Goal: Communication & Community: Participate in discussion

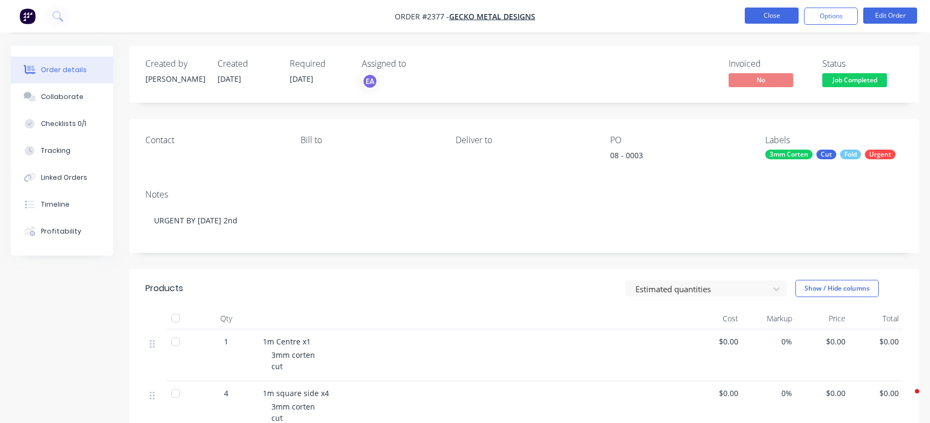
click at [781, 19] on button "Close" at bounding box center [771, 16] width 54 height 16
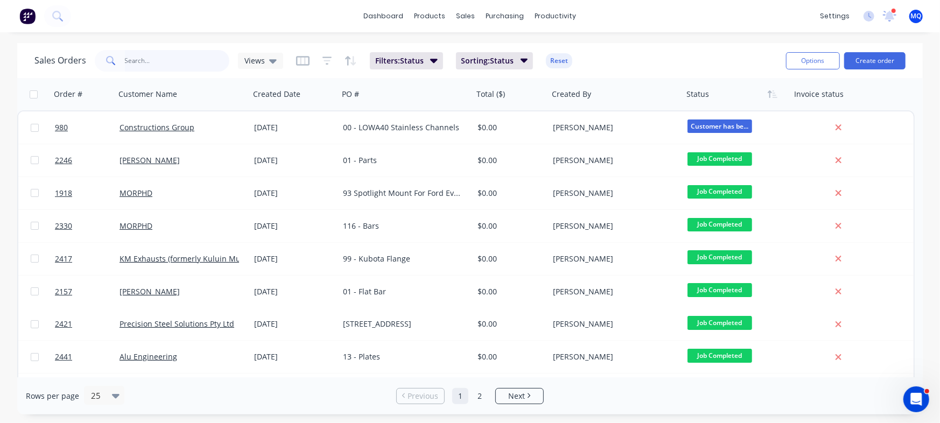
click at [187, 62] on input "text" at bounding box center [177, 61] width 105 height 22
paste input "122867"
type input "122867"
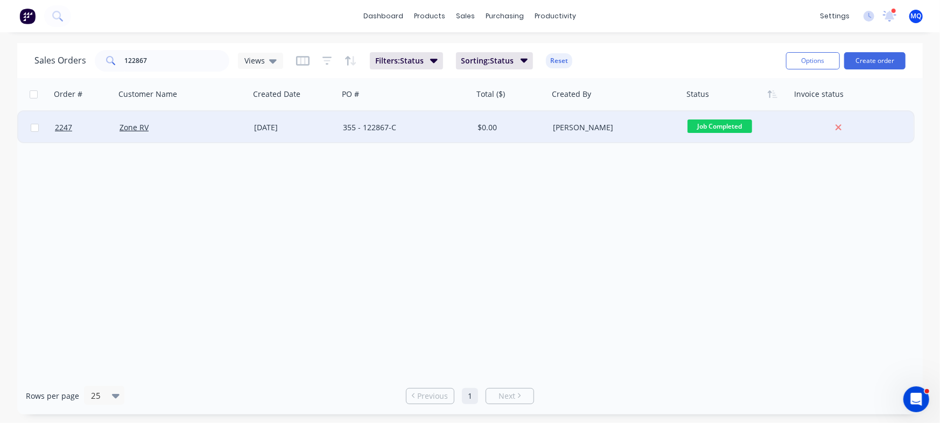
click at [333, 127] on div "05 Sep 2025" at bounding box center [294, 127] width 80 height 11
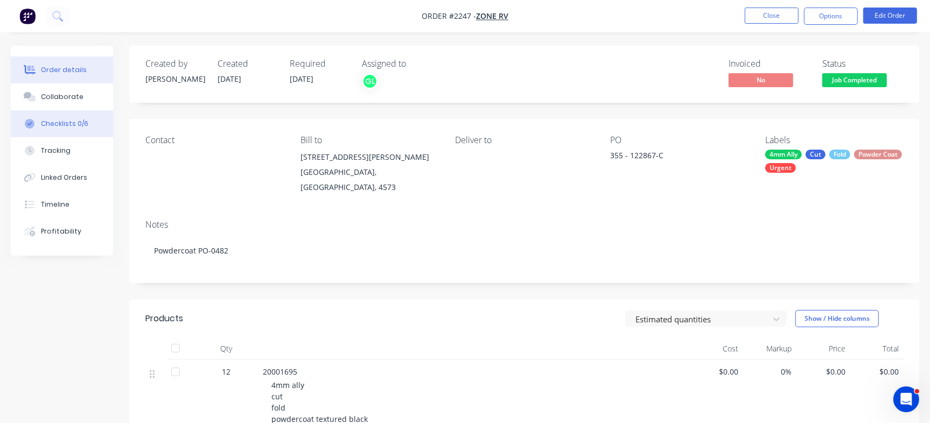
click at [71, 125] on div "Checklists 0/6" at bounding box center [64, 124] width 47 height 10
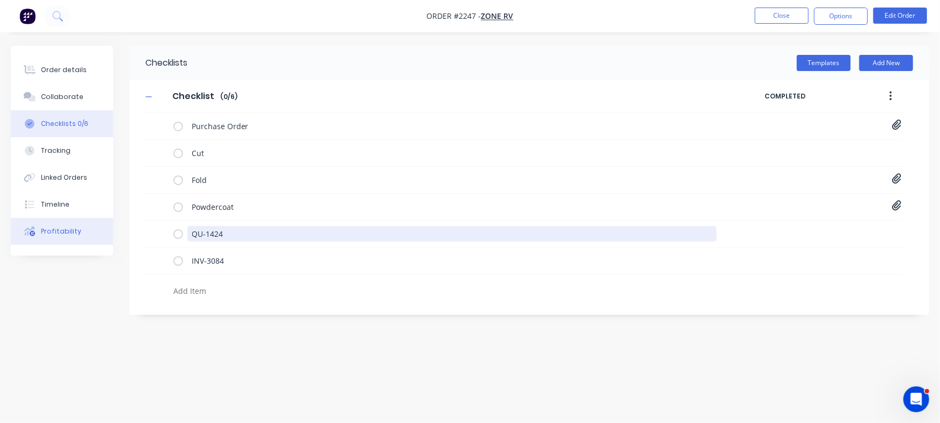
drag, startPoint x: 240, startPoint y: 229, endPoint x: 43, endPoint y: 224, distance: 197.1
click at [45, 229] on div "Order details Collaborate Checklists 0/6 Tracking Linked Orders Timeline Profit…" at bounding box center [470, 191] width 940 height 291
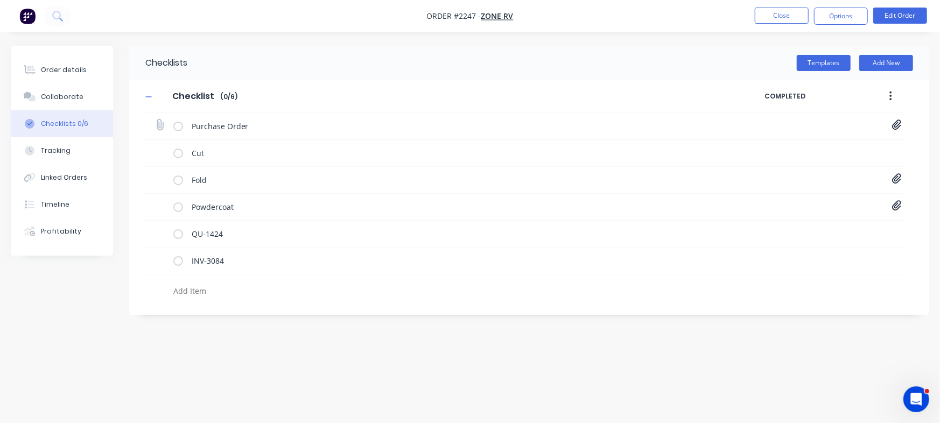
click at [896, 126] on icon at bounding box center [896, 125] width 9 height 10
click at [773, 147] on link "PO-122867.pdf" at bounding box center [809, 148] width 125 height 11
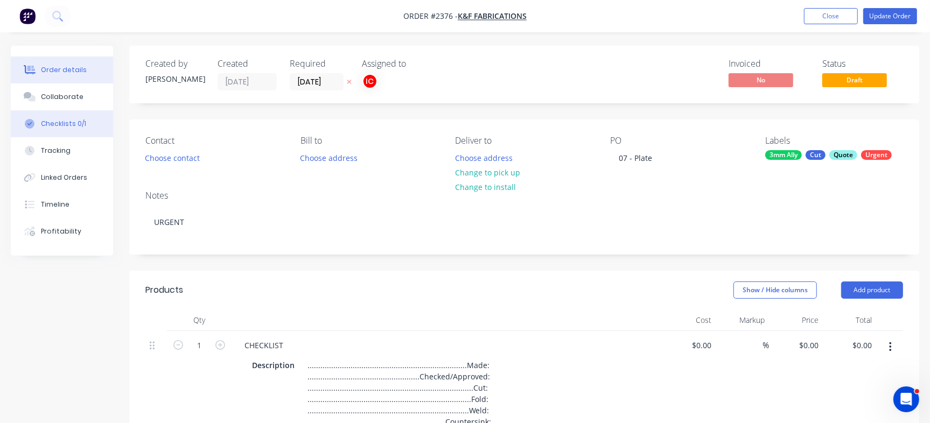
click at [52, 123] on div "Checklists 0/1" at bounding box center [63, 124] width 45 height 10
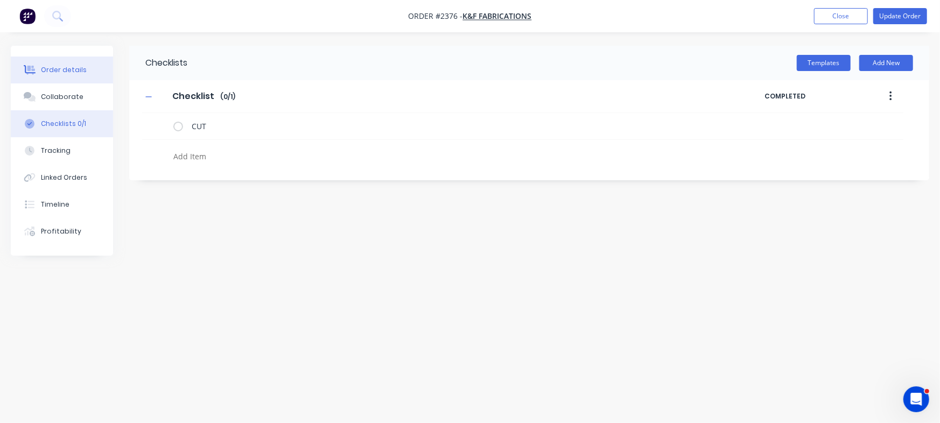
click at [46, 64] on button "Order details" at bounding box center [62, 70] width 102 height 27
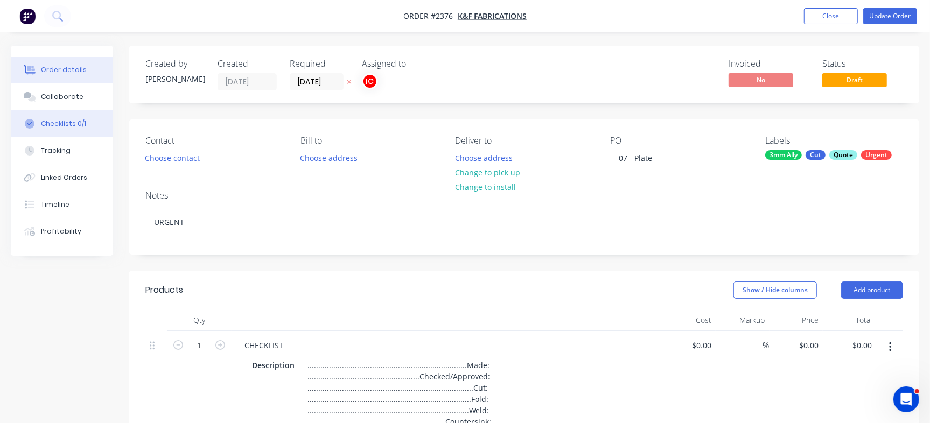
click at [57, 116] on button "Checklists 0/1" at bounding box center [62, 123] width 102 height 27
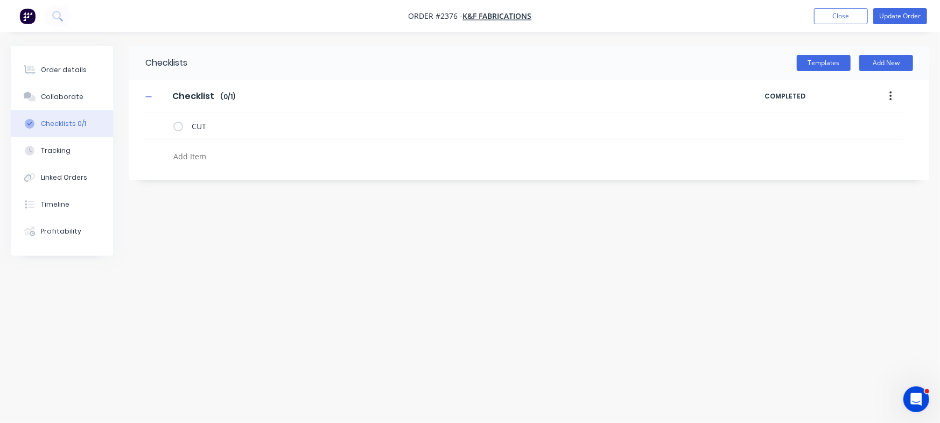
click at [199, 151] on textarea at bounding box center [414, 157] width 490 height 16
paste textarea "QU-1466"
type textarea "x"
type textarea "QU-1466"
type textarea "x"
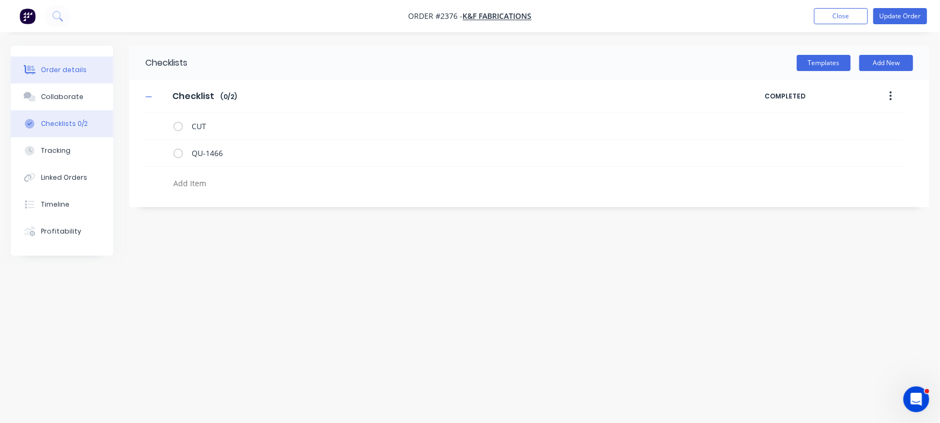
click at [72, 68] on div "Order details" at bounding box center [64, 70] width 46 height 10
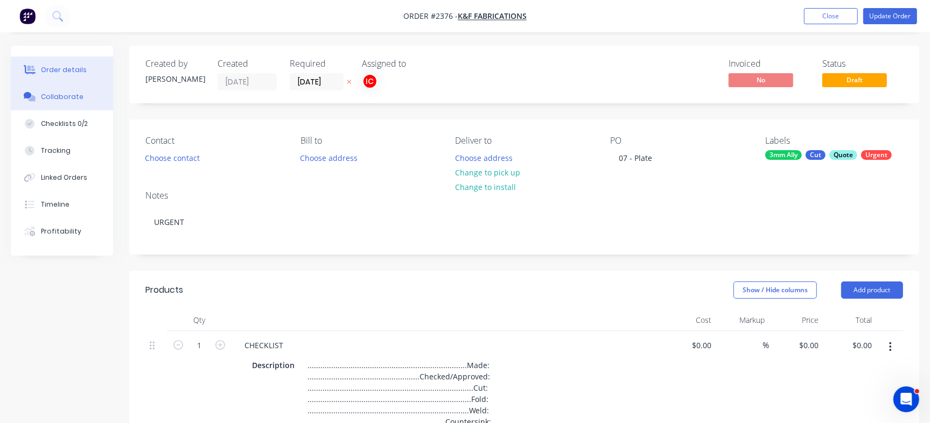
click at [61, 100] on div "Collaborate" at bounding box center [62, 97] width 43 height 10
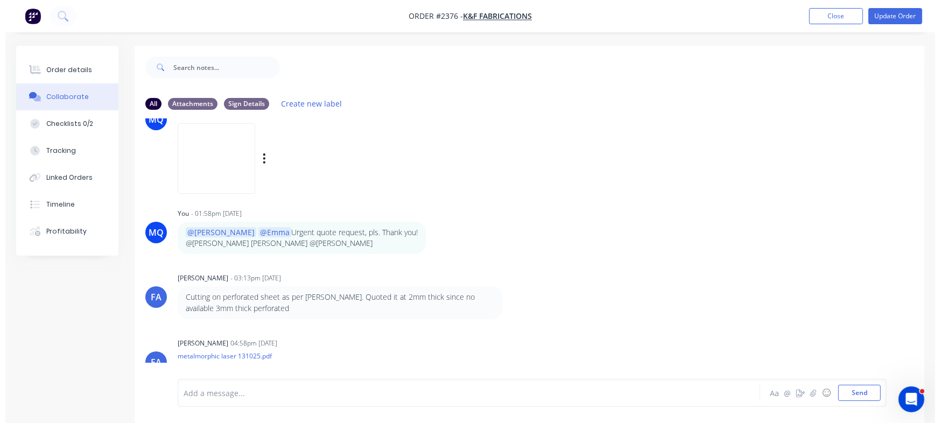
scroll to position [158, 0]
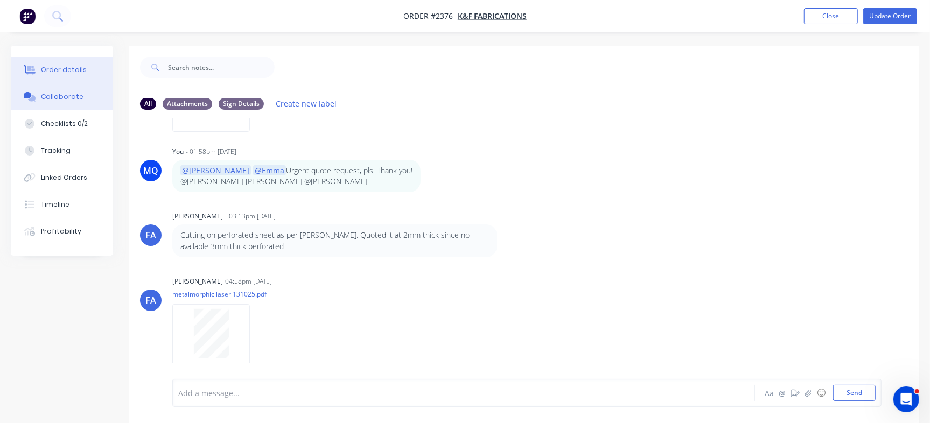
click at [35, 59] on button "Order details" at bounding box center [62, 70] width 102 height 27
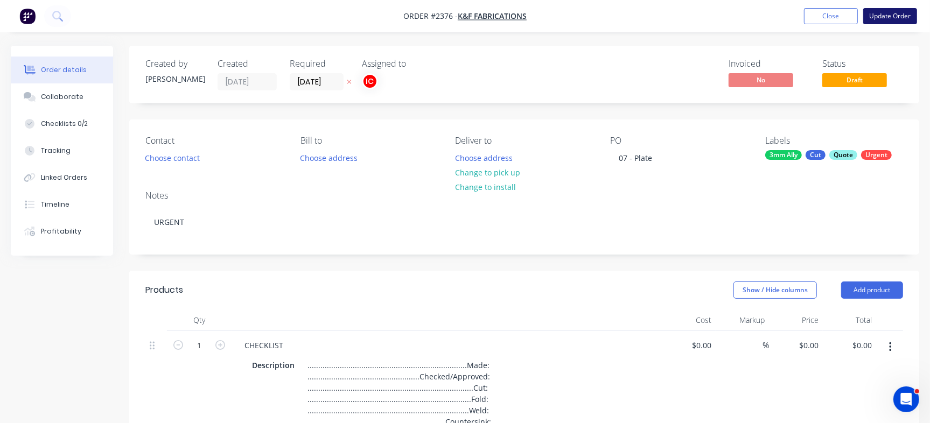
click at [904, 23] on button "Update Order" at bounding box center [890, 16] width 54 height 16
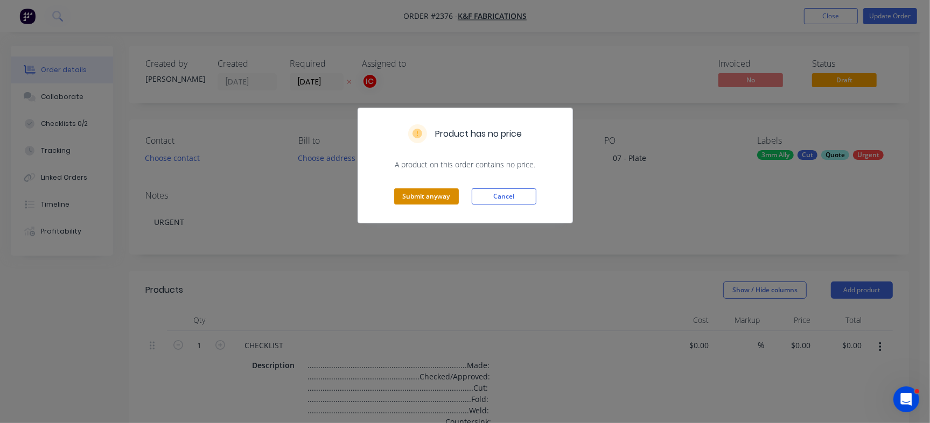
click at [407, 194] on button "Submit anyway" at bounding box center [426, 196] width 65 height 16
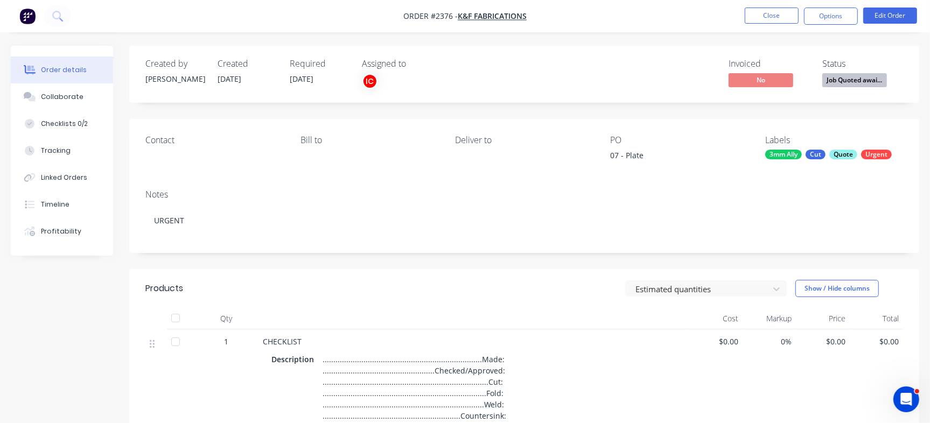
click at [839, 84] on span "Job Quoted awai..." at bounding box center [854, 79] width 65 height 13
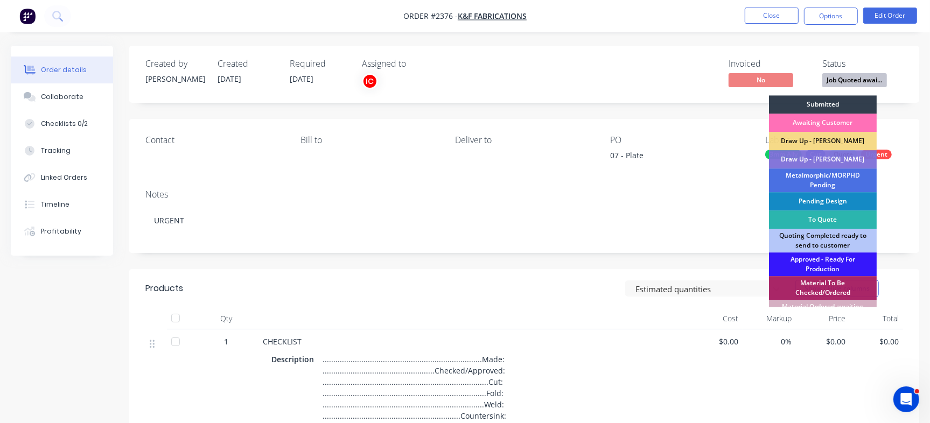
click at [716, 53] on div "Created by Francis Adrian Created 29/09/25 Required 15/10/25 Assigned to IC Inv…" at bounding box center [524, 74] width 790 height 57
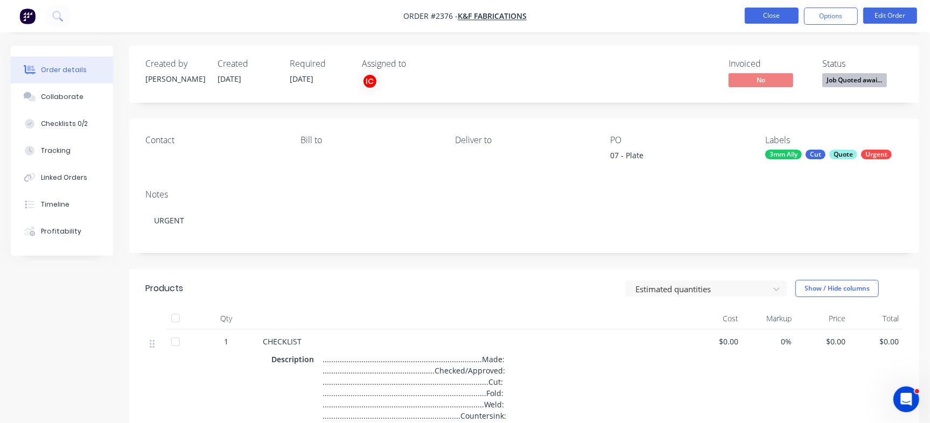
click at [774, 13] on button "Close" at bounding box center [771, 16] width 54 height 16
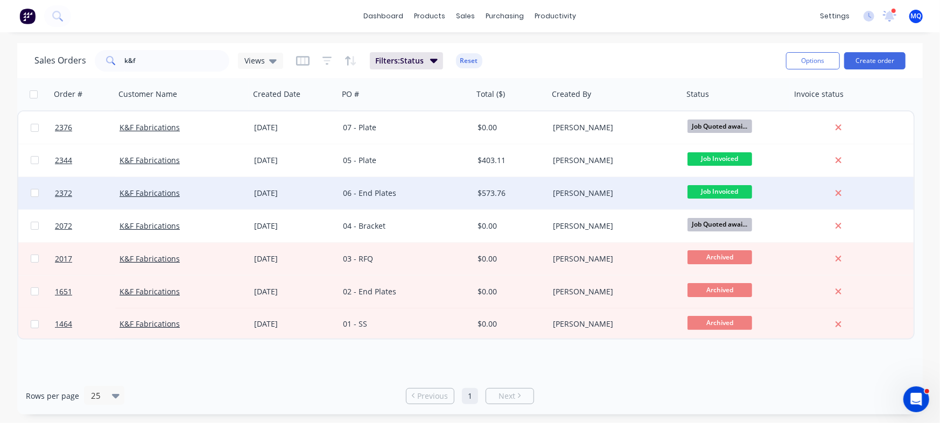
click at [427, 200] on div "06 - End Plates" at bounding box center [406, 193] width 135 height 32
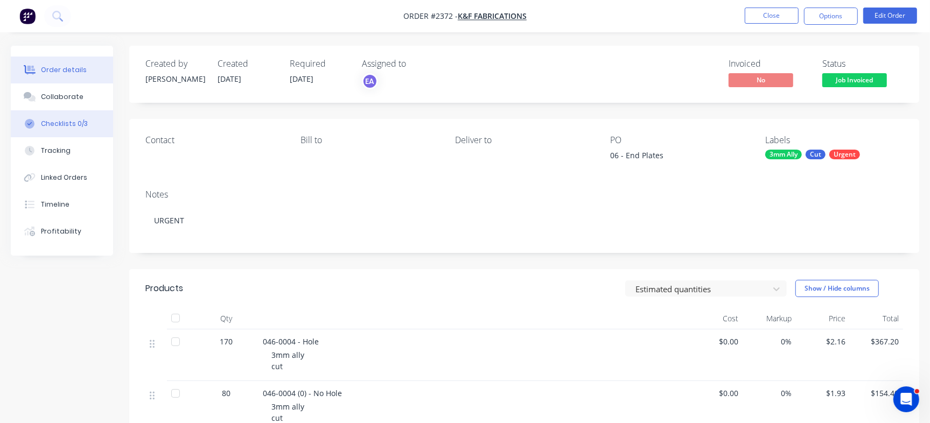
click at [74, 127] on div "Checklists 0/3" at bounding box center [64, 124] width 47 height 10
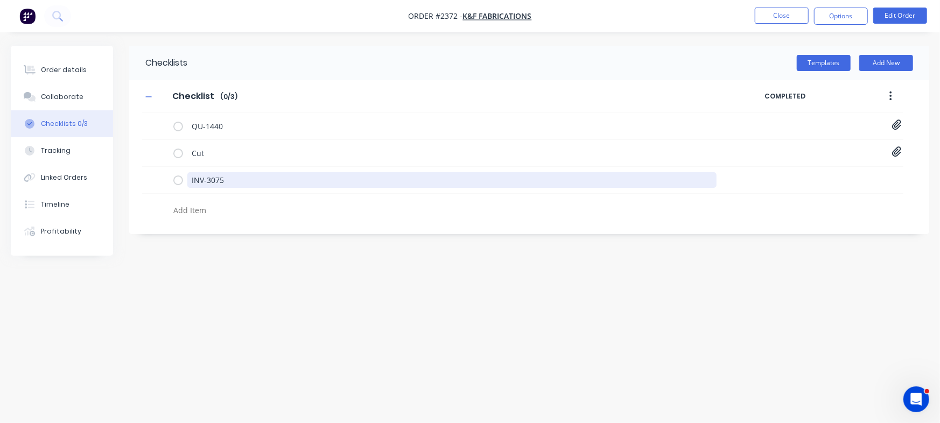
drag, startPoint x: 242, startPoint y: 180, endPoint x: 123, endPoint y: 173, distance: 118.6
click at [124, 173] on div "Order details Collaborate Checklists 0/3 Tracking Linked Orders Timeline Profit…" at bounding box center [470, 191] width 940 height 291
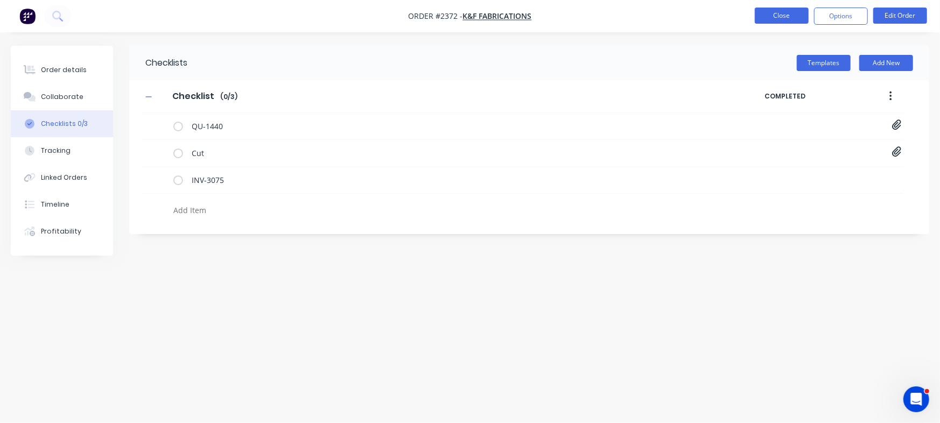
click at [791, 17] on button "Close" at bounding box center [782, 16] width 54 height 16
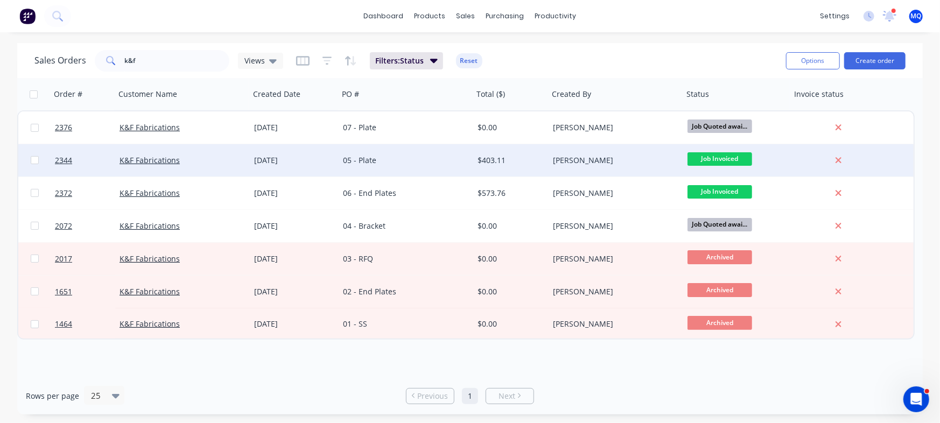
click at [403, 159] on div "05 - Plate" at bounding box center [402, 160] width 119 height 11
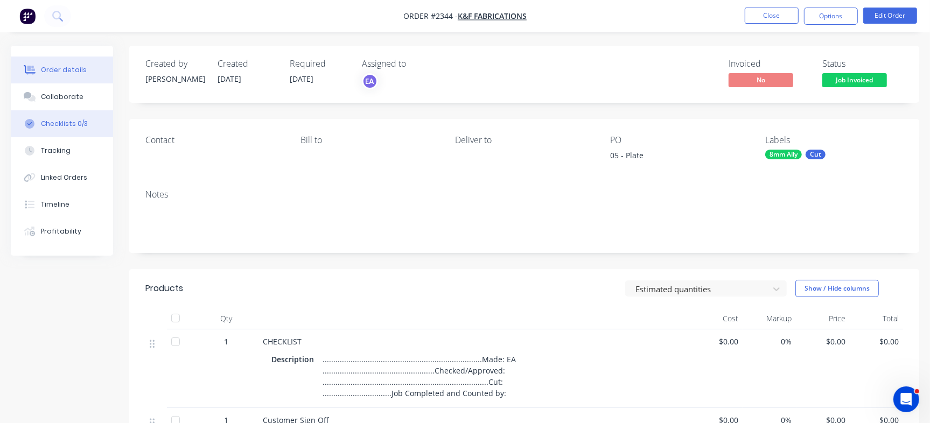
click at [61, 127] on div "Checklists 0/3" at bounding box center [64, 124] width 47 height 10
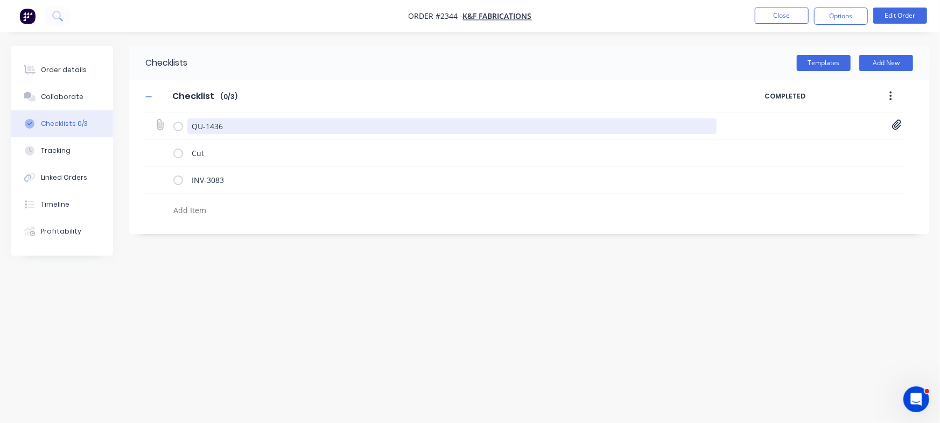
click at [265, 123] on textarea "QU-1436" at bounding box center [451, 126] width 529 height 16
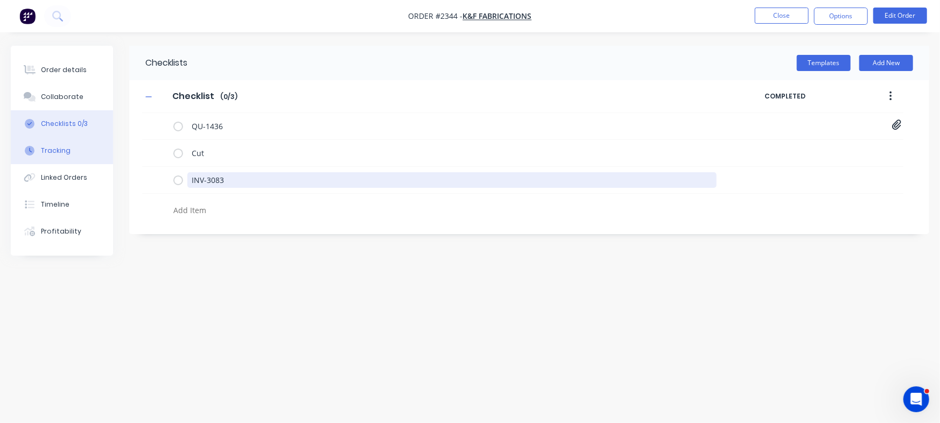
drag, startPoint x: 245, startPoint y: 177, endPoint x: 29, endPoint y: 143, distance: 219.6
click at [29, 143] on div "Order details Collaborate Checklists 0/3 Tracking Linked Orders Timeline Profit…" at bounding box center [470, 191] width 940 height 291
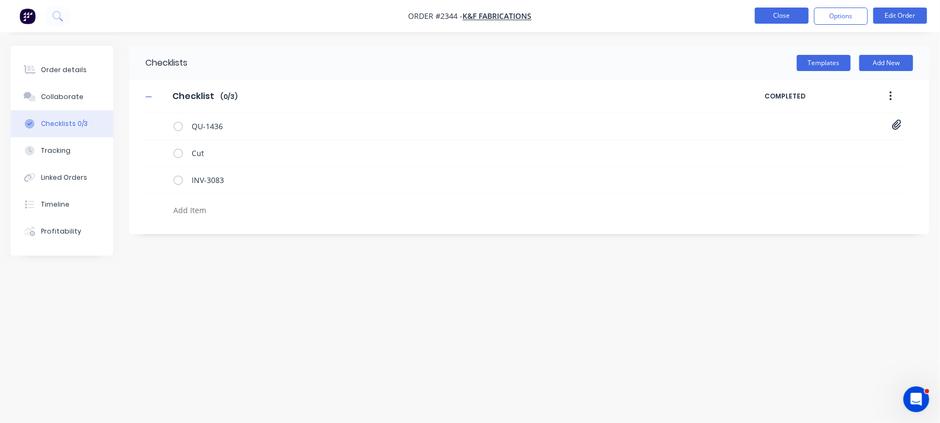
click at [784, 16] on button "Close" at bounding box center [782, 16] width 54 height 16
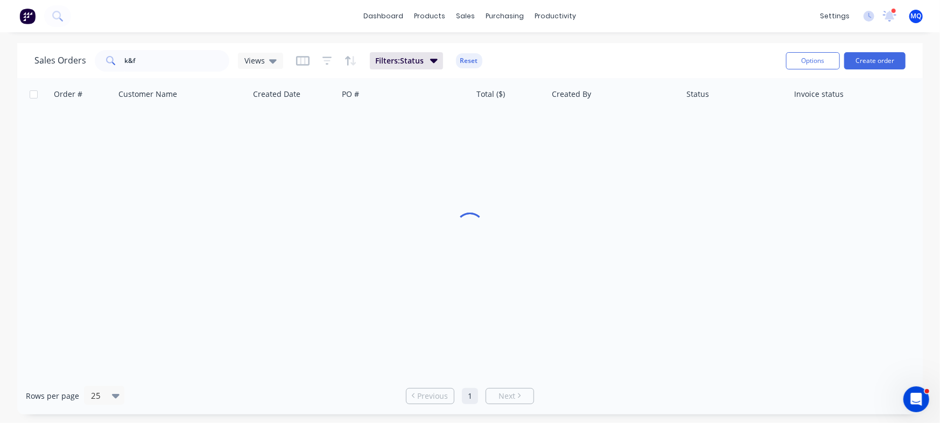
type textarea "x"
click at [191, 65] on input "k&f" at bounding box center [177, 61] width 105 height 22
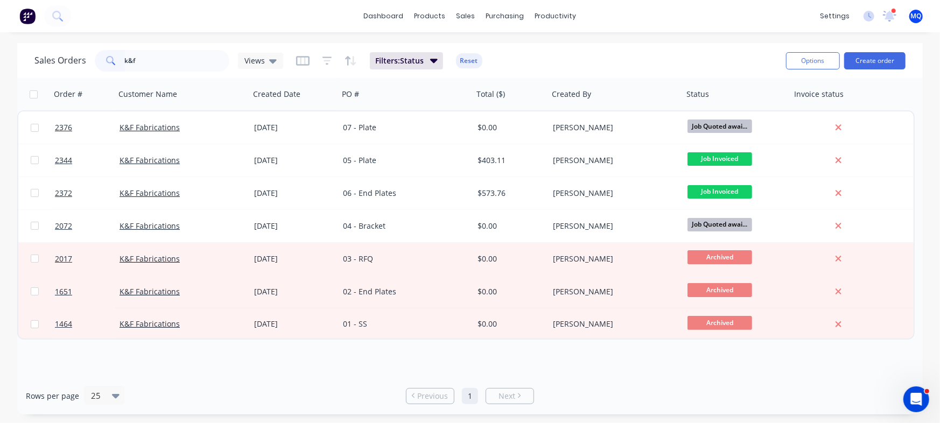
drag, startPoint x: 163, startPoint y: 81, endPoint x: 164, endPoint y: 75, distance: 6.1
click at [163, 79] on div "Customer Name" at bounding box center [181, 94] width 135 height 32
click at [168, 62] on input "k&f" at bounding box center [177, 61] width 105 height 22
drag, startPoint x: 188, startPoint y: 60, endPoint x: 0, endPoint y: 31, distance: 190.5
click at [0, 31] on div "dashboard products sales purchasing productivity dashboard products Product Cat…" at bounding box center [470, 211] width 940 height 423
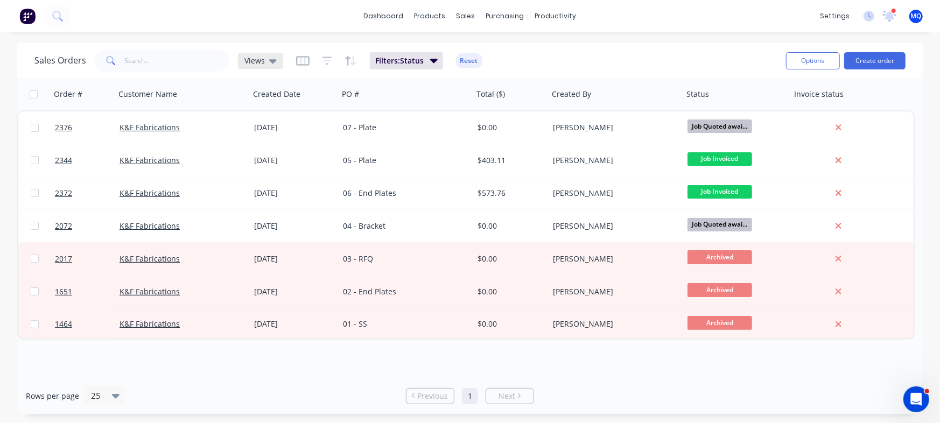
click at [270, 54] on div "Views" at bounding box center [260, 61] width 45 height 16
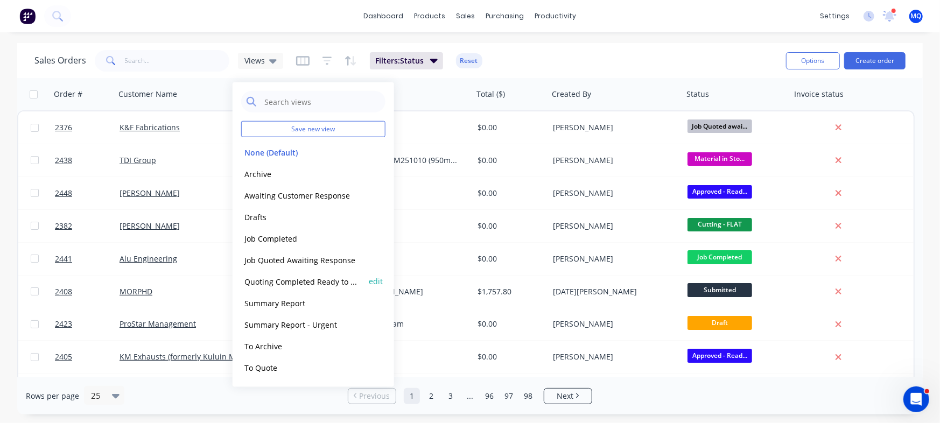
click at [290, 276] on button "Quoting Completed Ready to Send" at bounding box center [302, 281] width 123 height 12
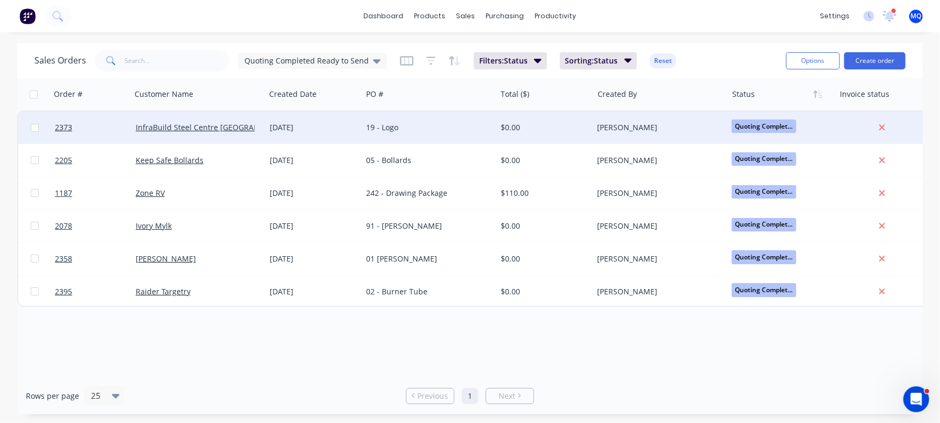
click at [432, 133] on div "19 - Logo" at bounding box center [429, 127] width 134 height 32
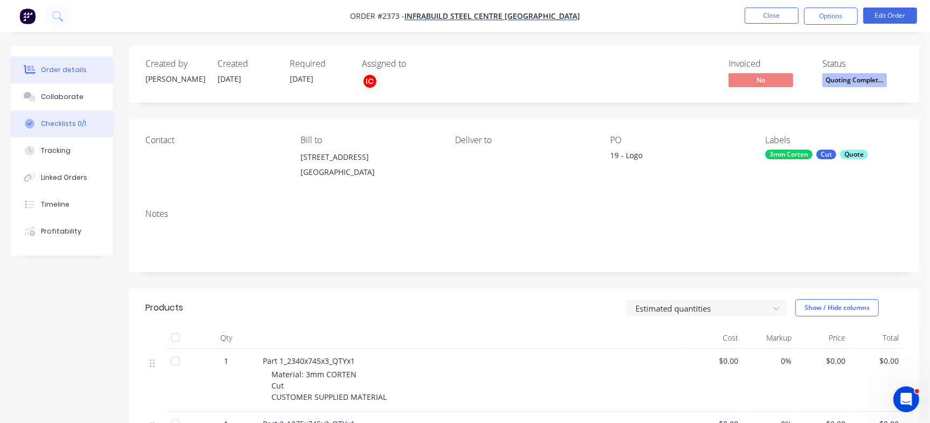
click at [80, 130] on button "Checklists 0/1" at bounding box center [62, 123] width 102 height 27
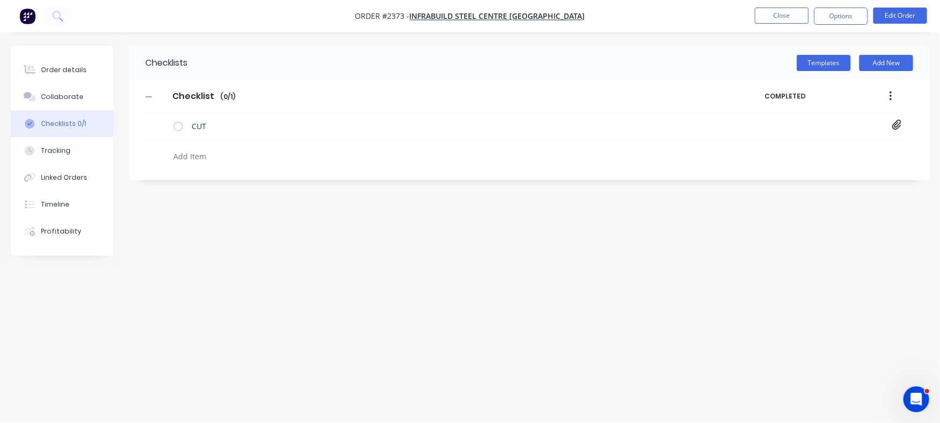
click at [225, 154] on textarea at bounding box center [414, 157] width 490 height 16
paste textarea "INV-2261"
type textarea "x"
type textarea "INV-2261"
type textarea "x"
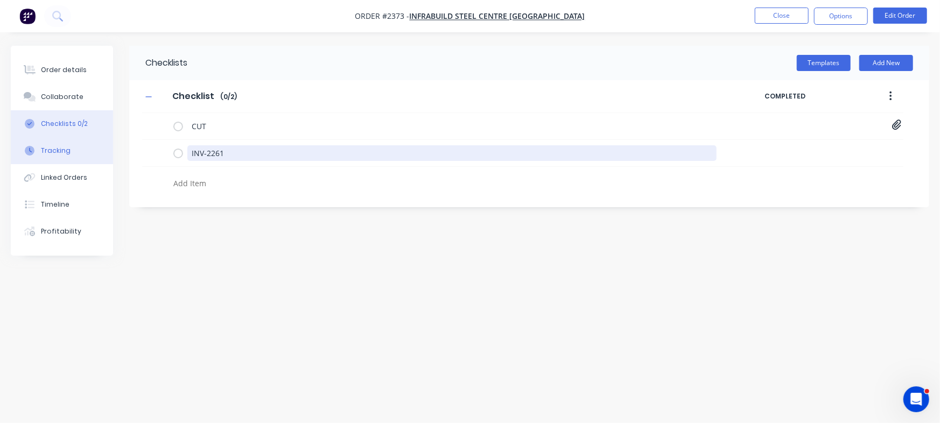
drag, startPoint x: 247, startPoint y: 148, endPoint x: 54, endPoint y: 137, distance: 193.6
click at [54, 137] on div "Order details Collaborate Checklists 0/2 Tracking Linked Orders Timeline Profit…" at bounding box center [470, 191] width 940 height 291
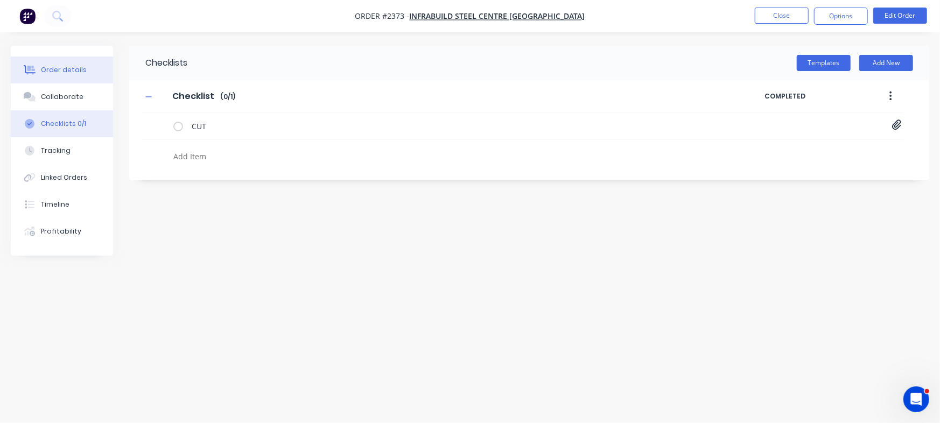
click at [73, 65] on div "Order details" at bounding box center [64, 70] width 46 height 10
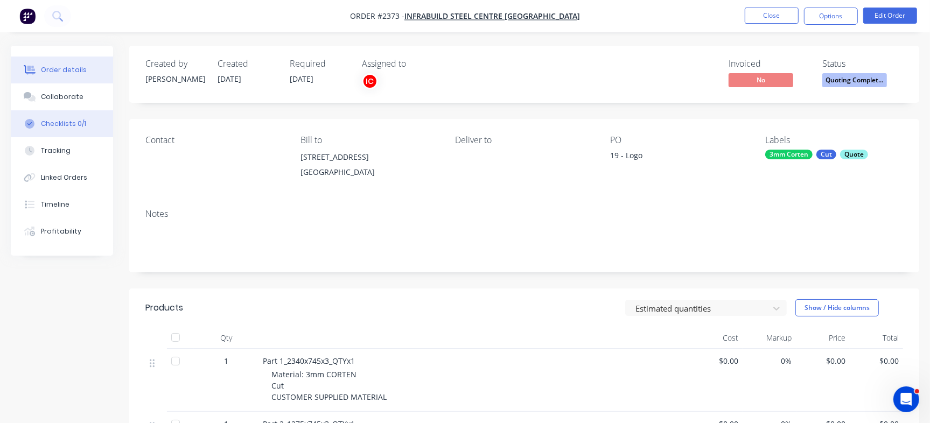
click at [95, 118] on button "Checklists 0/1" at bounding box center [62, 123] width 102 height 27
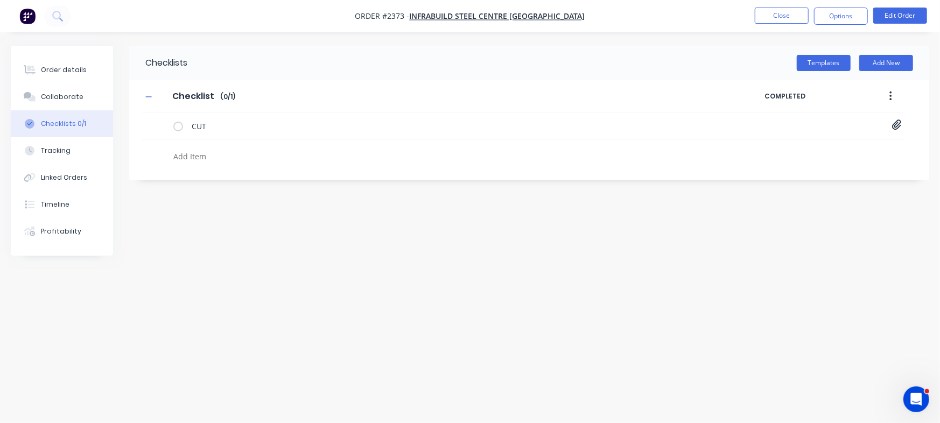
click at [208, 159] on textarea at bounding box center [414, 157] width 490 height 16
paste textarea "QU-1465"
type textarea "x"
type textarea "QU-1465"
type textarea "x"
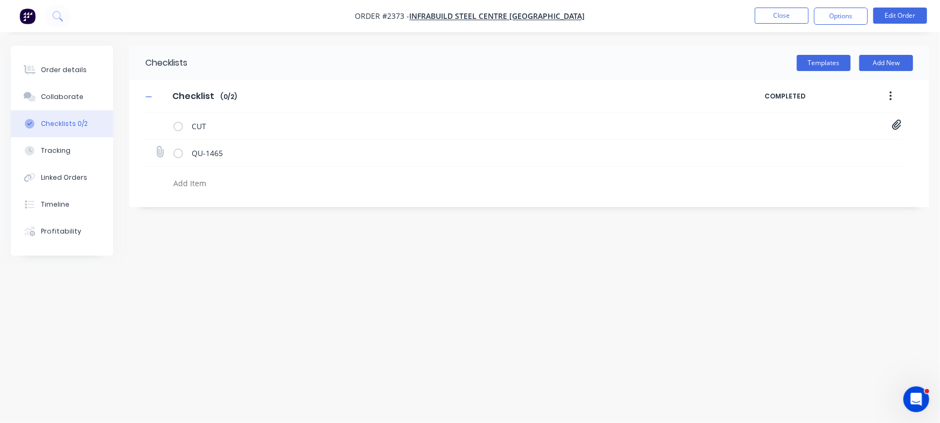
type textarea "x"
click at [159, 157] on icon at bounding box center [160, 152] width 14 height 14
click at [155, 146] on input "file" at bounding box center [155, 146] width 0 height 0
type input "C:\fakepath\Quote QU1465.pdf"
click at [893, 130] on icon at bounding box center [897, 124] width 10 height 11
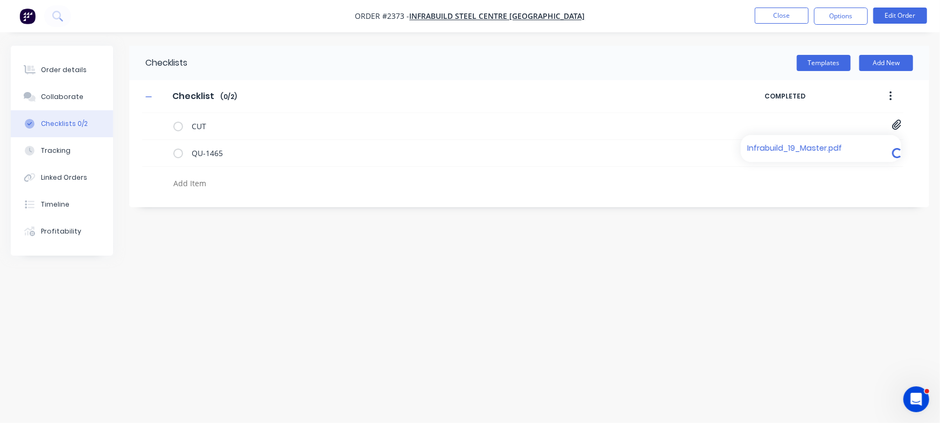
click at [637, 283] on div "Checklists Templates Add New Checklist Checklist Enter Checklist name ( 0 / 2 )…" at bounding box center [470, 191] width 918 height 291
type textarea "x"
click at [59, 69] on div "Order details" at bounding box center [64, 70] width 46 height 10
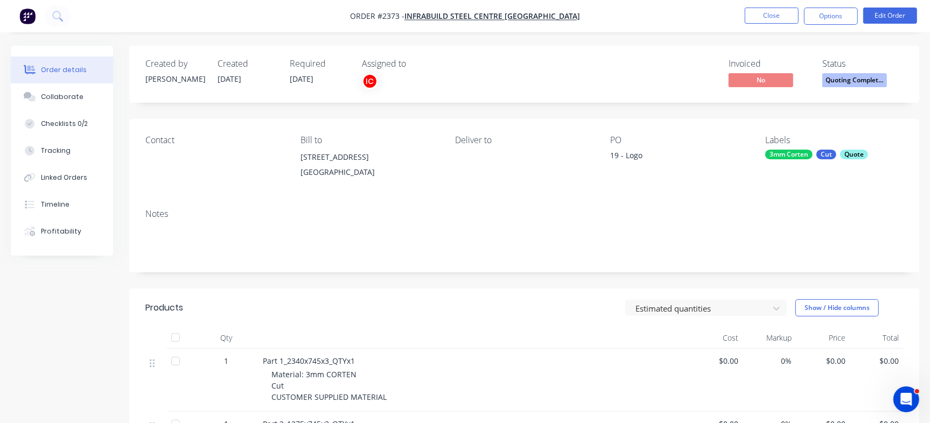
click at [863, 156] on div "Quote" at bounding box center [854, 155] width 28 height 10
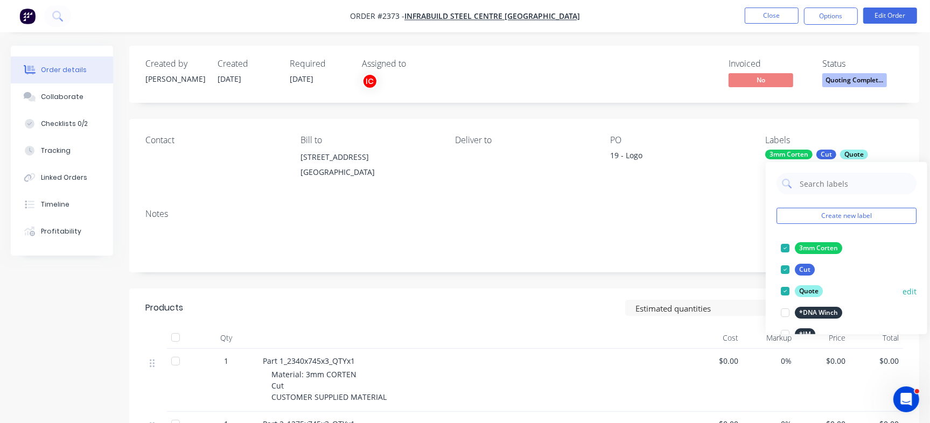
click at [787, 292] on div at bounding box center [785, 291] width 22 height 22
click at [607, 172] on div "Contact Bill to 62 Enterprise Street Kunda Park, Queensland, 4556 Deliver to PO…" at bounding box center [524, 159] width 790 height 81
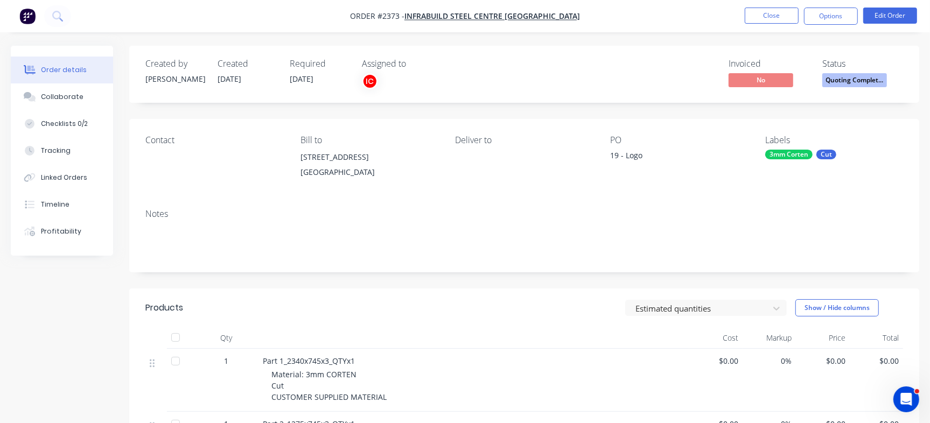
click at [824, 151] on div "Cut" at bounding box center [826, 155] width 20 height 10
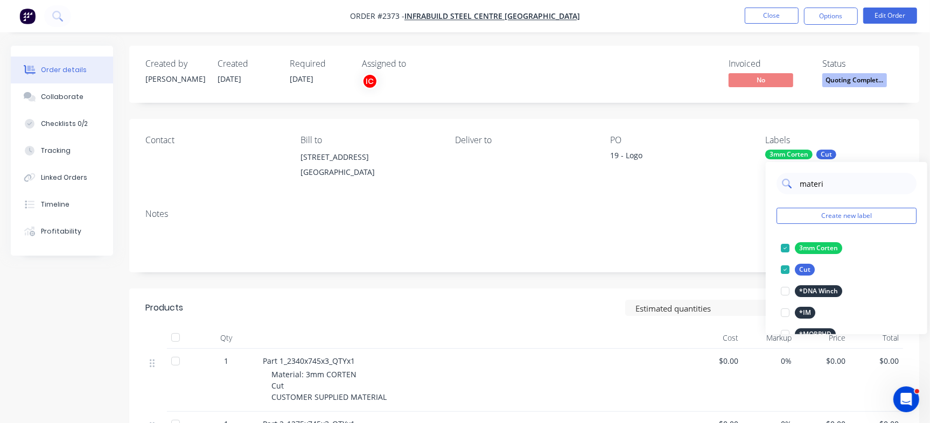
type input "materia"
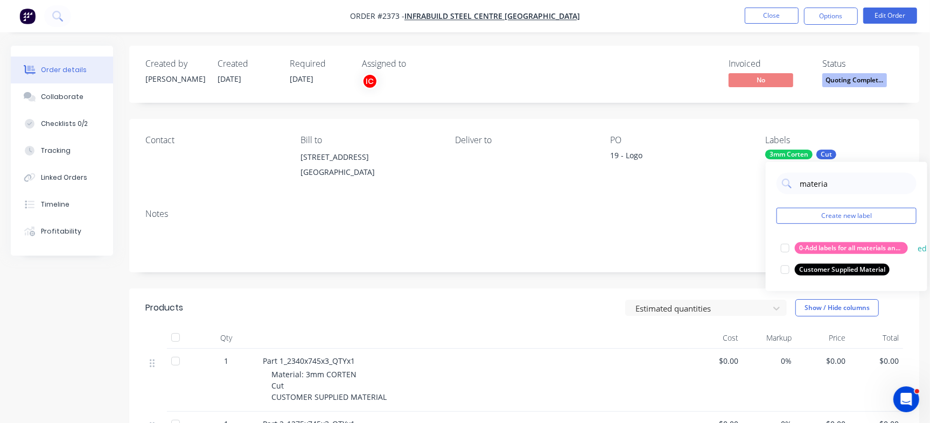
click at [783, 271] on div at bounding box center [785, 270] width 22 height 22
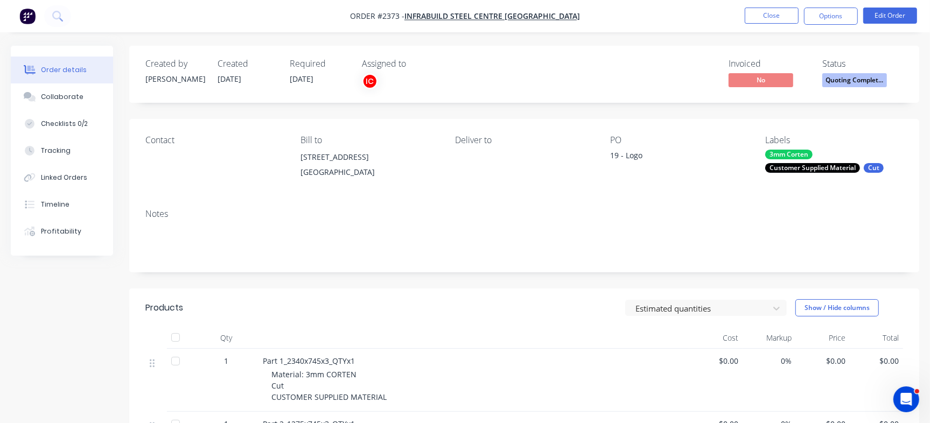
click at [620, 135] on div "PO" at bounding box center [679, 140] width 138 height 10
click at [78, 89] on button "Collaborate" at bounding box center [62, 96] width 102 height 27
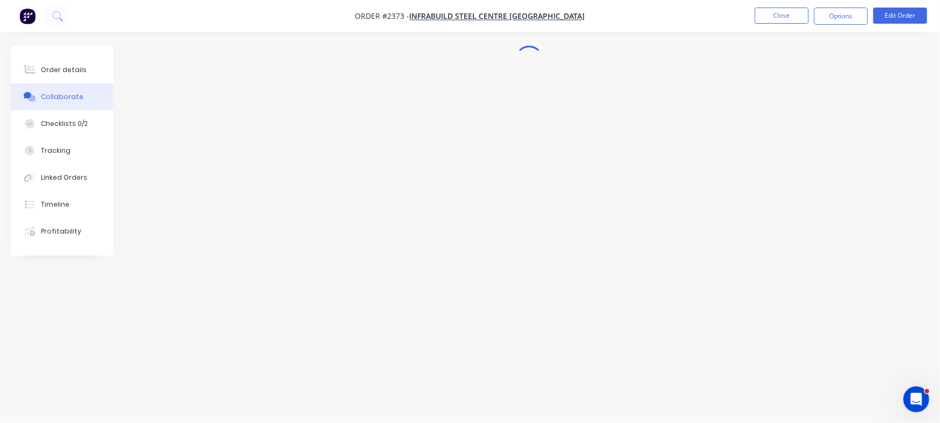
click at [223, 292] on div at bounding box center [470, 191] width 918 height 291
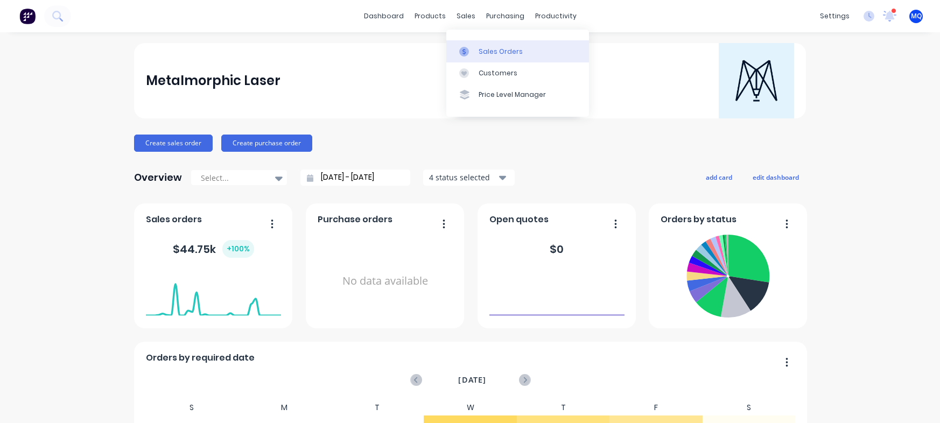
click at [490, 48] on div "Sales Orders" at bounding box center [501, 52] width 44 height 10
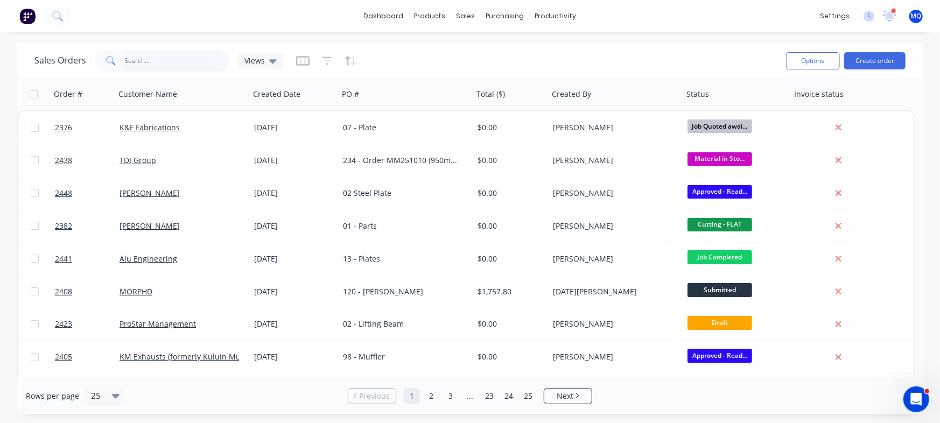
click at [197, 60] on input "text" at bounding box center [177, 61] width 105 height 22
type input "infrab"
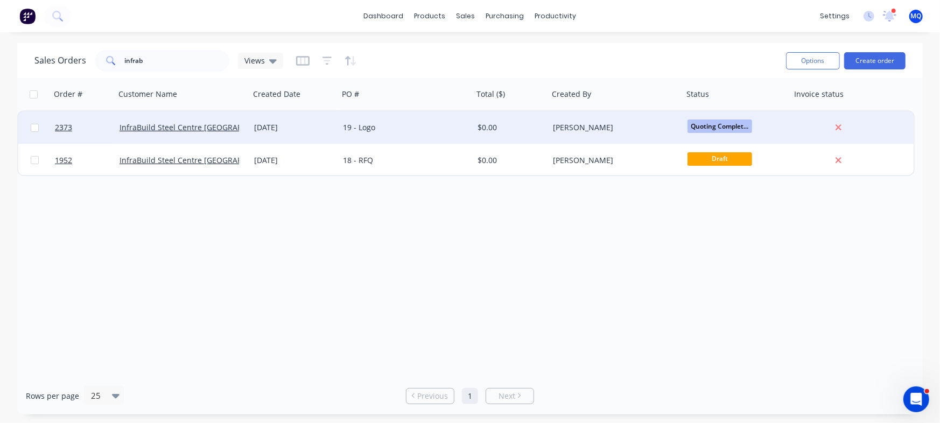
click at [398, 133] on div "19 - Logo" at bounding box center [406, 127] width 135 height 32
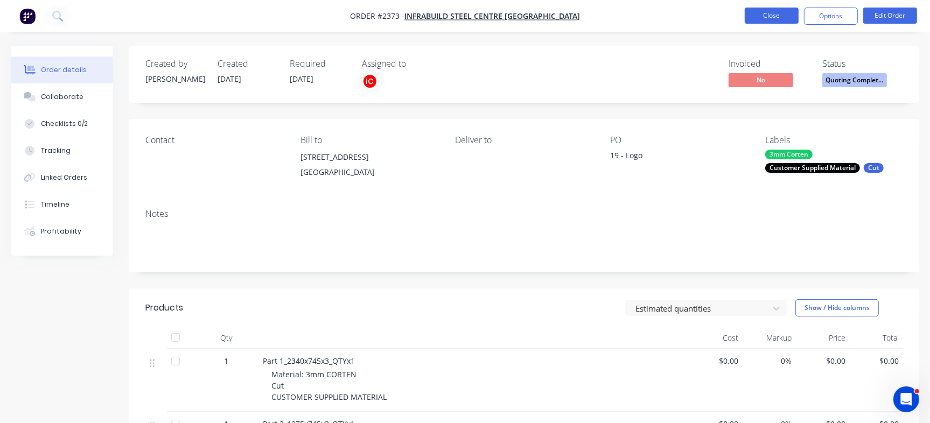
click at [786, 10] on button "Close" at bounding box center [771, 16] width 54 height 16
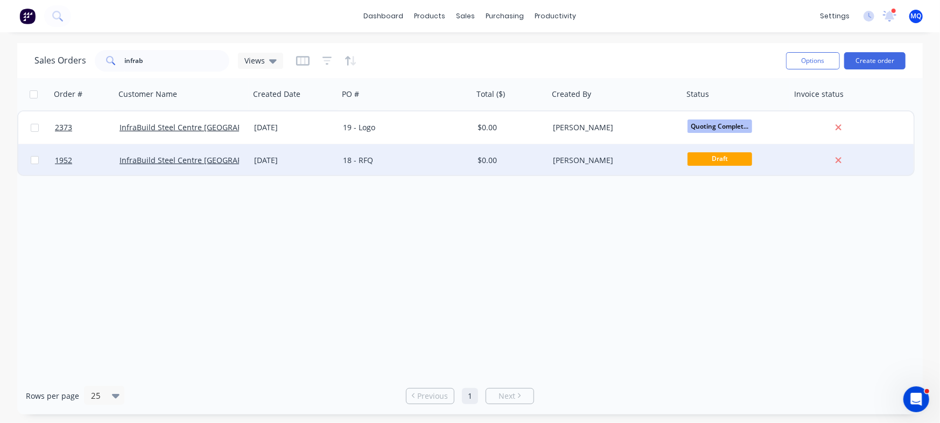
click at [380, 161] on div "18 - RFQ" at bounding box center [402, 160] width 119 height 11
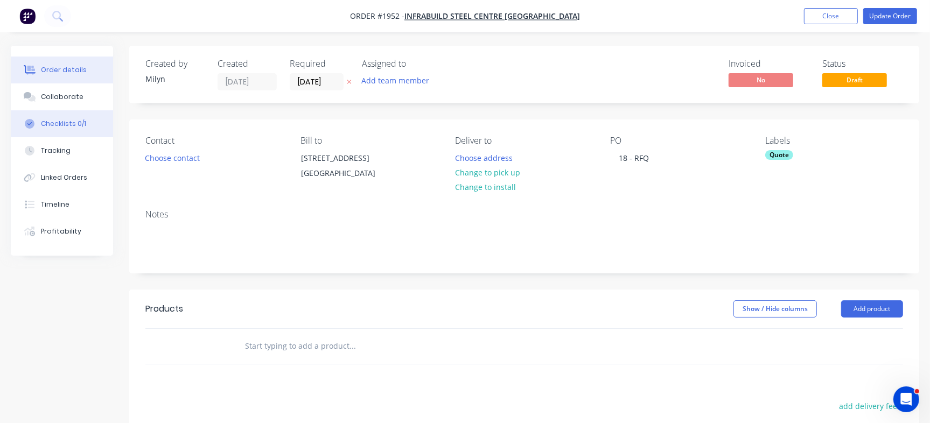
click at [41, 122] on div "Checklists 0/1" at bounding box center [63, 124] width 45 height 10
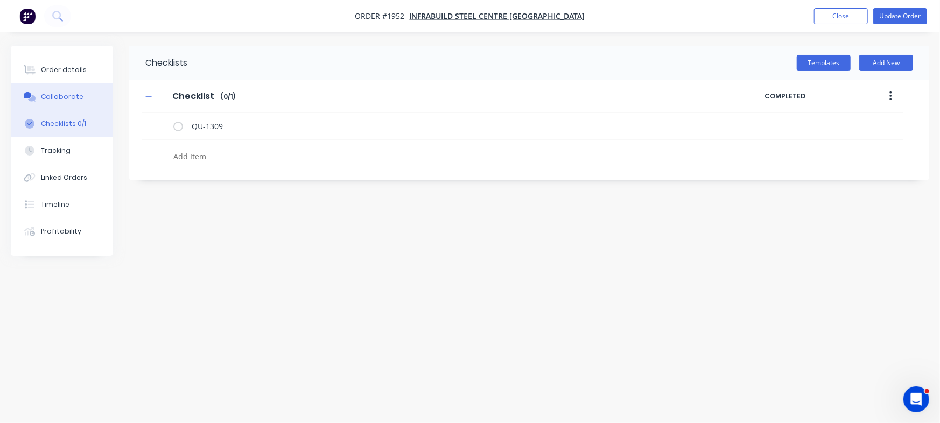
click at [68, 94] on div "Collaborate" at bounding box center [62, 97] width 43 height 10
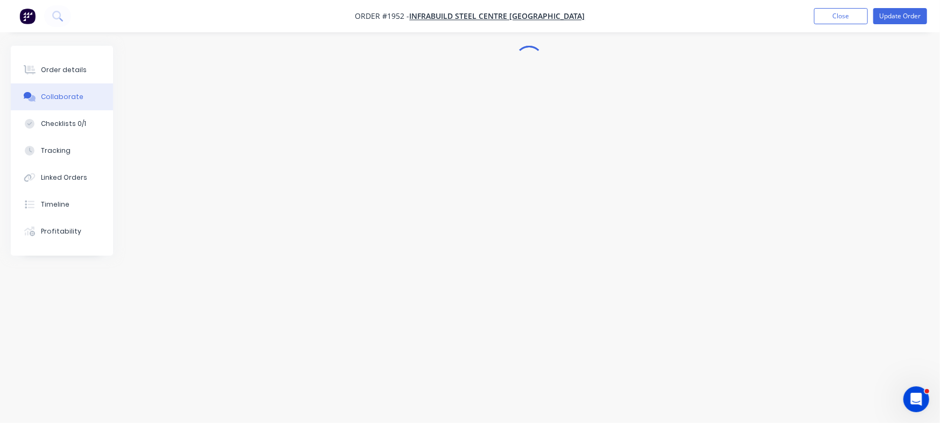
click at [68, 65] on div "Order details" at bounding box center [64, 70] width 46 height 10
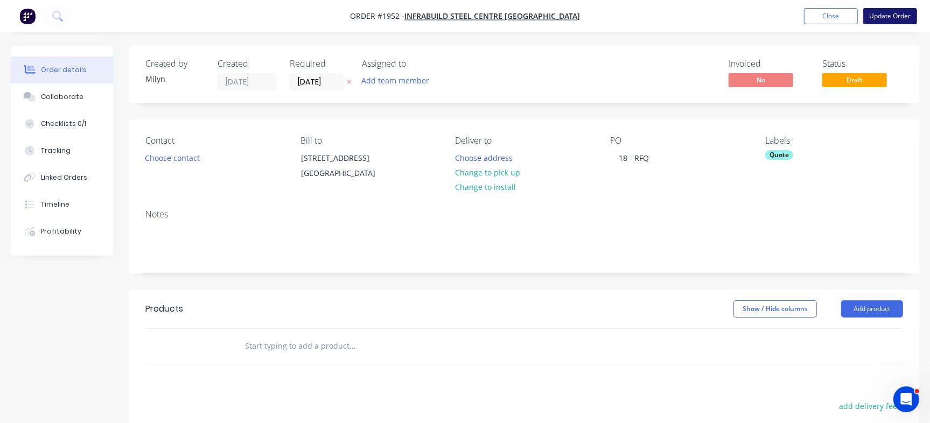
click at [891, 21] on button "Update Order" at bounding box center [890, 16] width 54 height 16
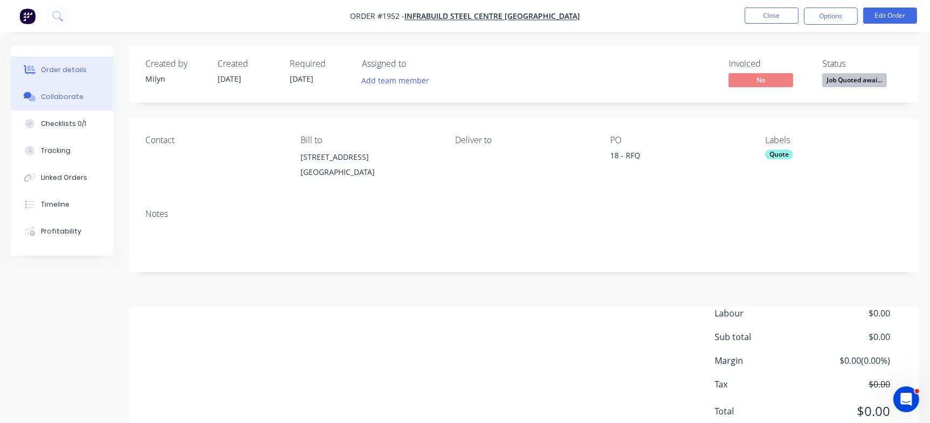
click at [53, 100] on div "Collaborate" at bounding box center [62, 97] width 43 height 10
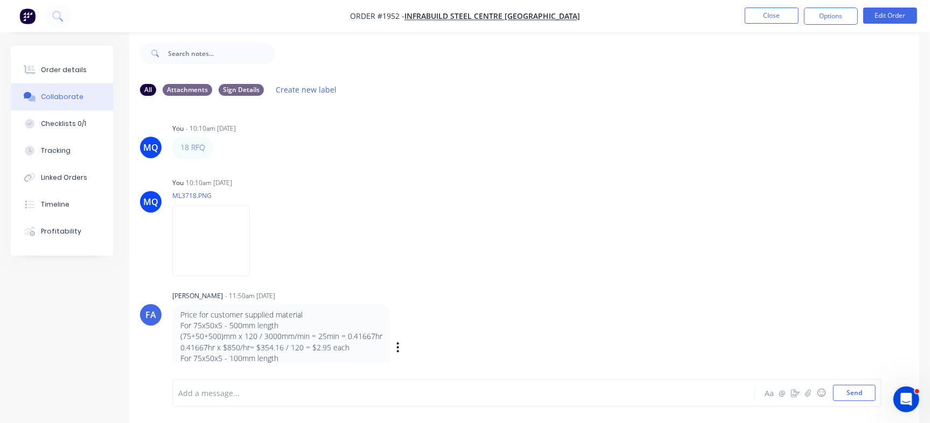
scroll to position [16, 0]
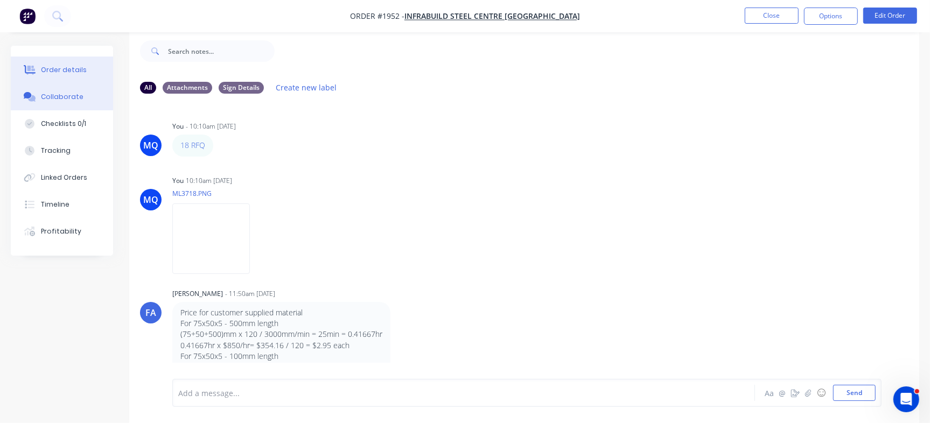
click at [62, 66] on div "Order details" at bounding box center [64, 70] width 46 height 10
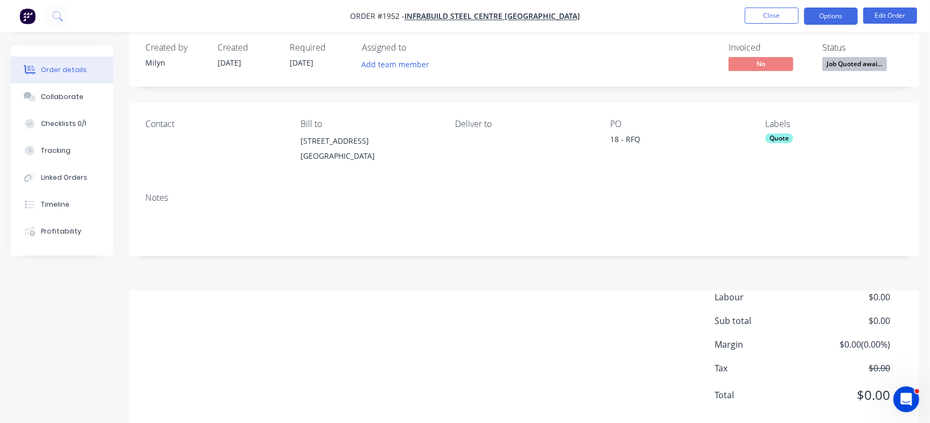
click at [827, 8] on button "Options" at bounding box center [831, 16] width 54 height 17
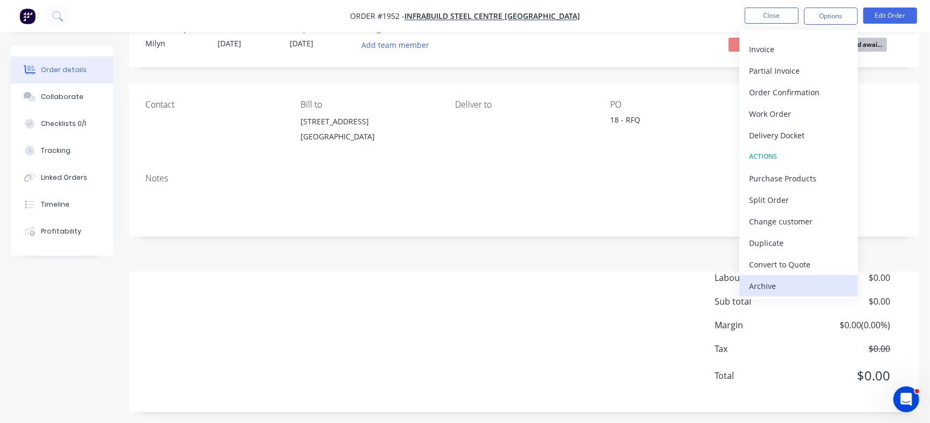
scroll to position [41, 0]
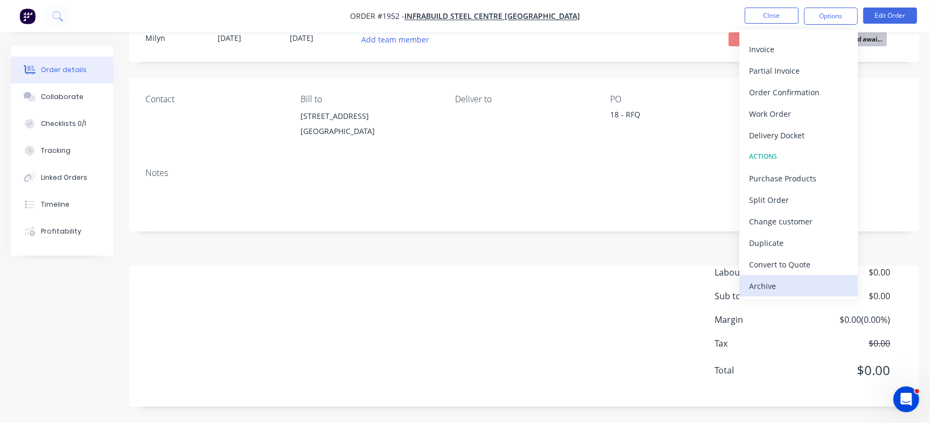
click at [779, 292] on div "Archive" at bounding box center [798, 286] width 99 height 16
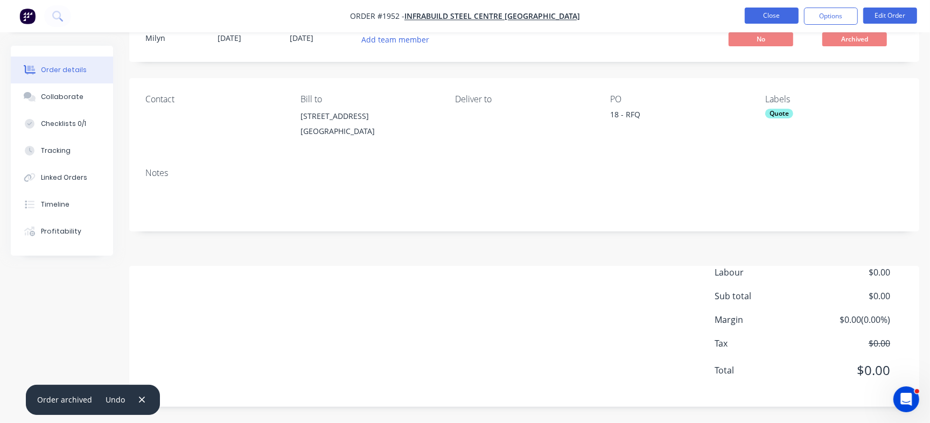
click at [765, 14] on button "Close" at bounding box center [771, 16] width 54 height 16
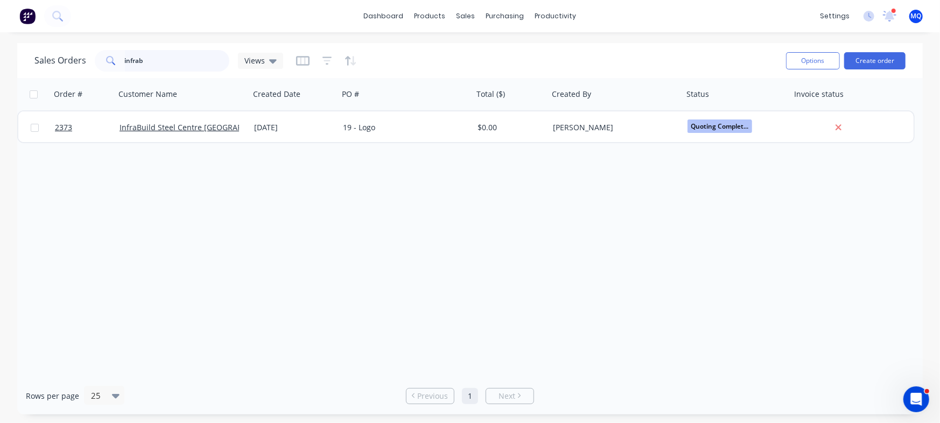
click at [161, 60] on input "infrab" at bounding box center [177, 61] width 105 height 22
type input "12808"
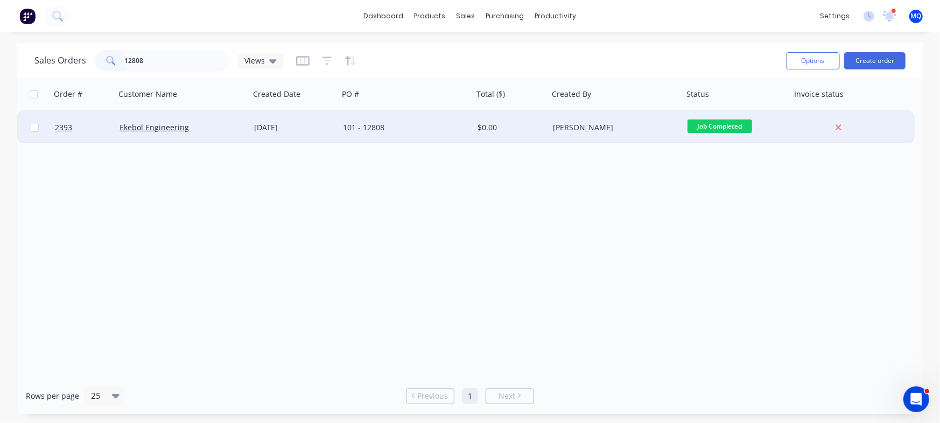
click at [240, 136] on div "Ekebol Engineering" at bounding box center [182, 127] width 135 height 32
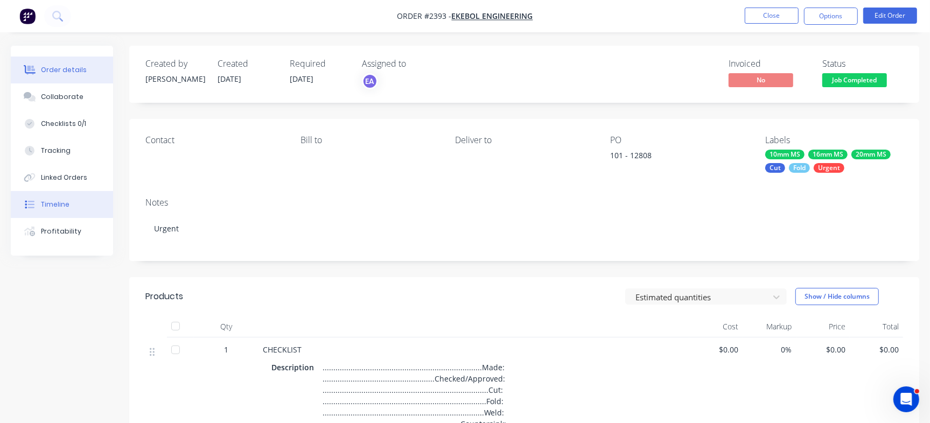
click at [65, 200] on div "Timeline" at bounding box center [55, 205] width 29 height 10
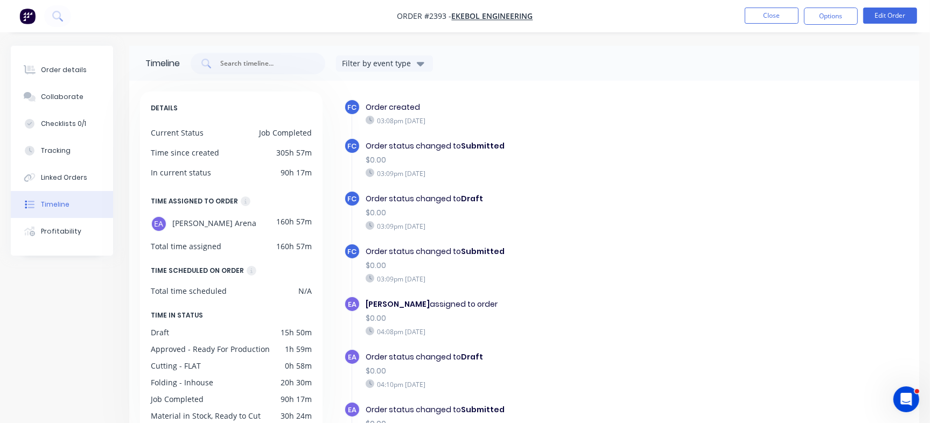
click at [782, 26] on nav "Order #2393 - Ekebol Engineering Close Options Edit Order" at bounding box center [465, 16] width 930 height 32
click at [780, 22] on button "Close" at bounding box center [771, 16] width 54 height 16
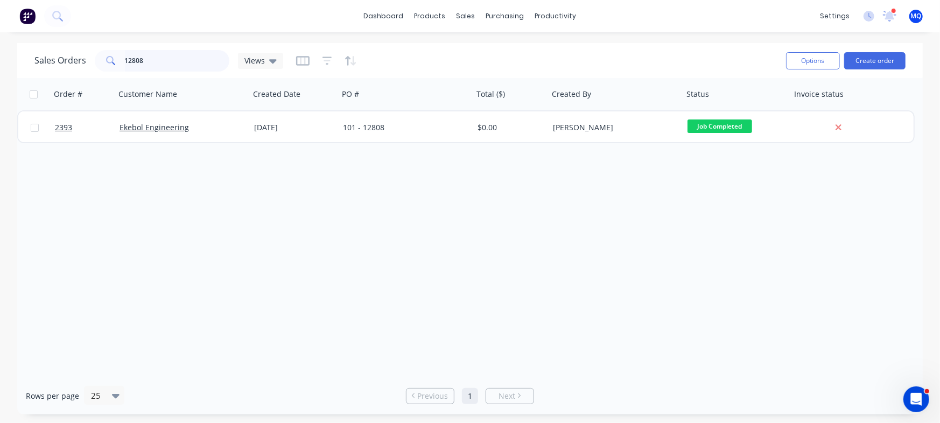
click at [180, 61] on input "12808" at bounding box center [177, 61] width 105 height 22
type input "49796"
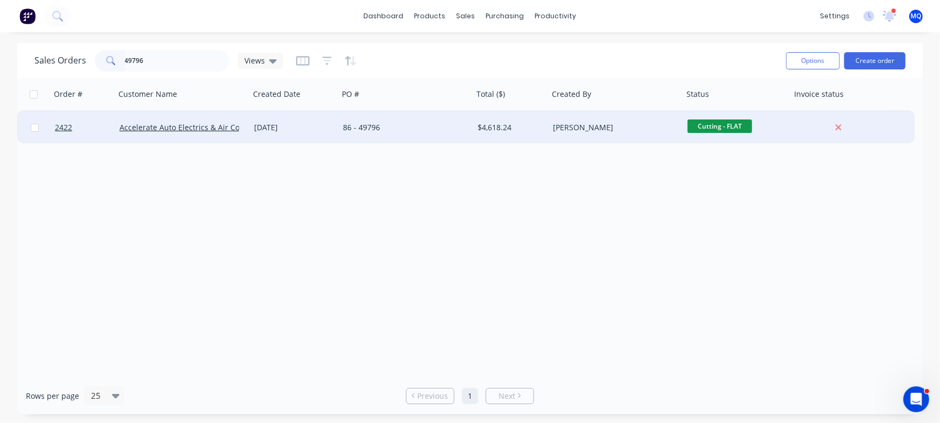
click at [420, 127] on div "86 - 49796" at bounding box center [402, 127] width 119 height 11
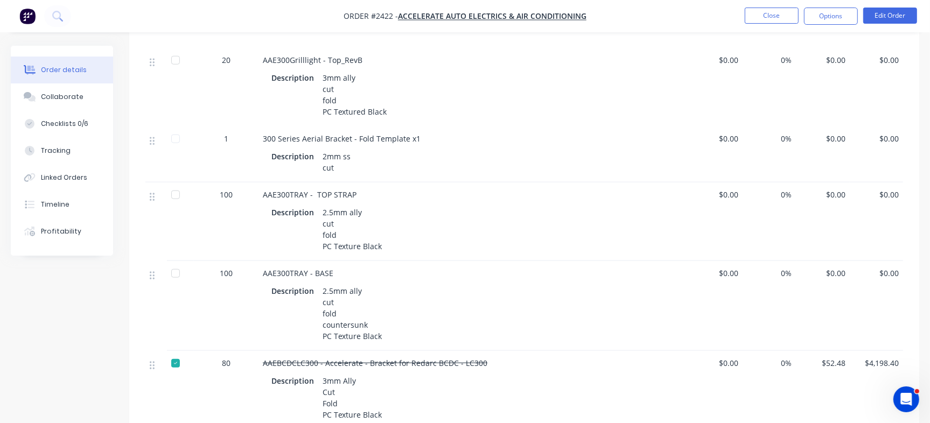
scroll to position [726, 0]
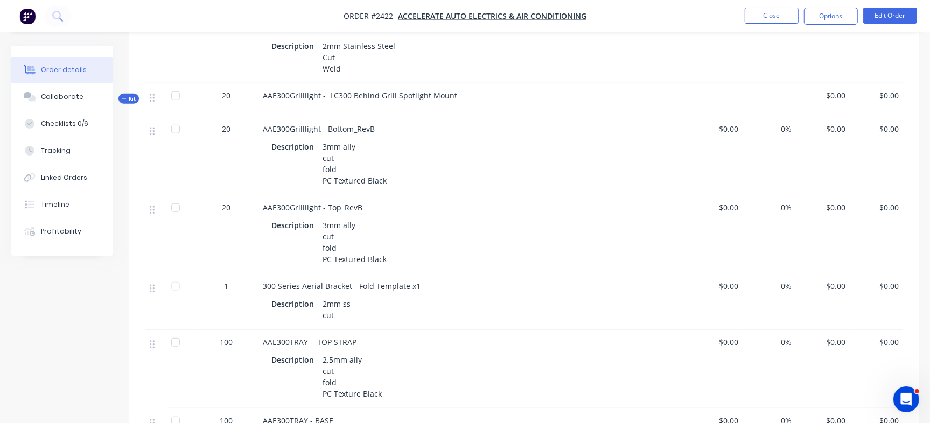
click at [129, 95] on span "Kit" at bounding box center [129, 99] width 14 height 8
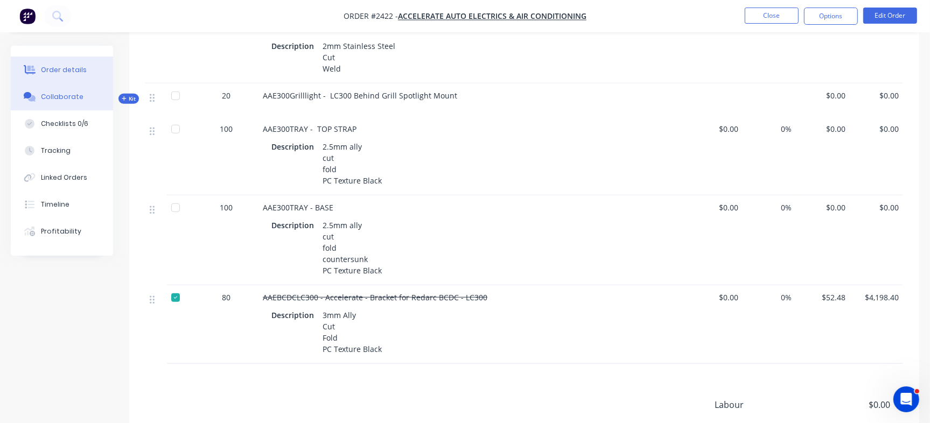
click at [62, 90] on button "Collaborate" at bounding box center [62, 96] width 102 height 27
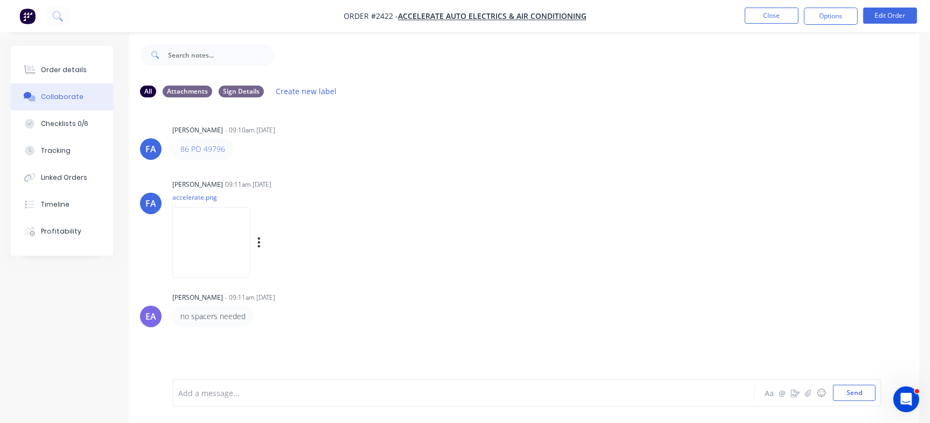
scroll to position [16, 0]
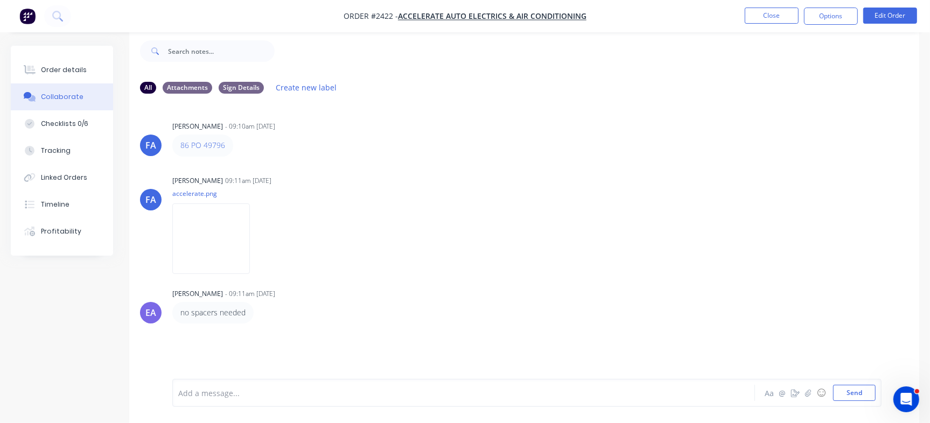
click at [298, 402] on div "Add a message... Aa @ ☺ Send" at bounding box center [526, 393] width 709 height 28
click at [311, 395] on div at bounding box center [440, 393] width 522 height 11
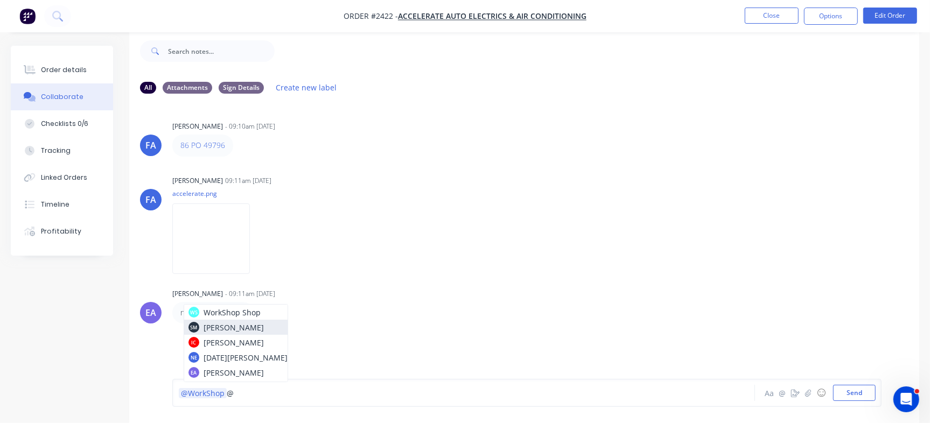
scroll to position [58, 0]
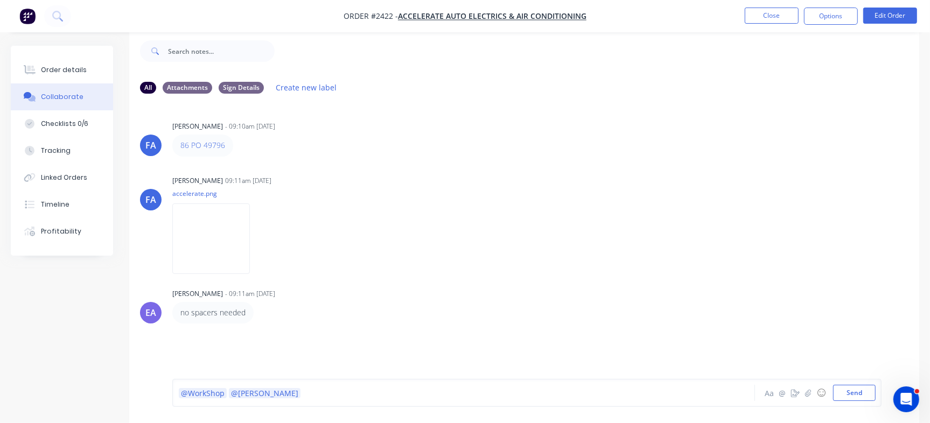
click at [293, 379] on div "@WorkShop @Greg Aa @ ☺ Send" at bounding box center [526, 393] width 709 height 28
click at [275, 393] on div "@WorkShop @Greg" at bounding box center [440, 393] width 522 height 11
click at [65, 66] on div "Order details" at bounding box center [64, 70] width 46 height 10
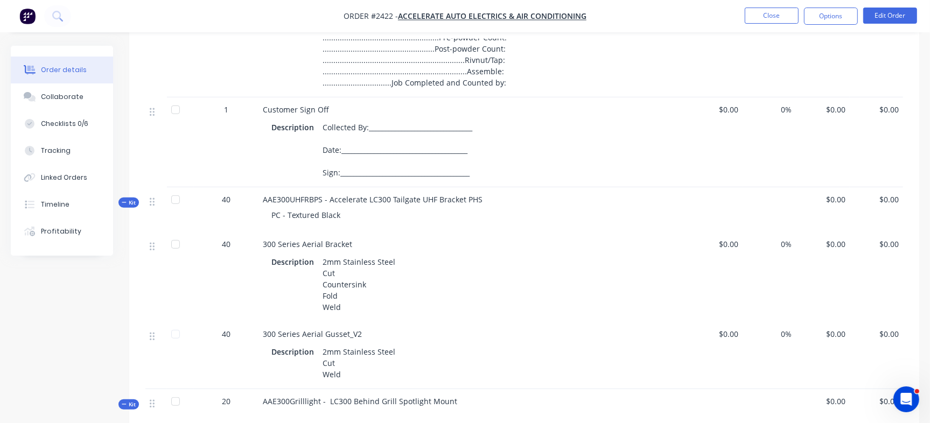
scroll to position [622, 0]
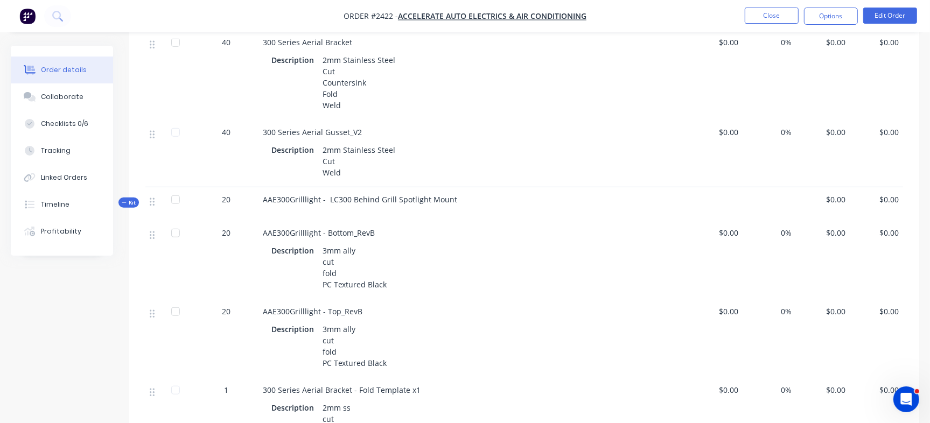
click at [135, 199] on span "Kit" at bounding box center [129, 203] width 14 height 8
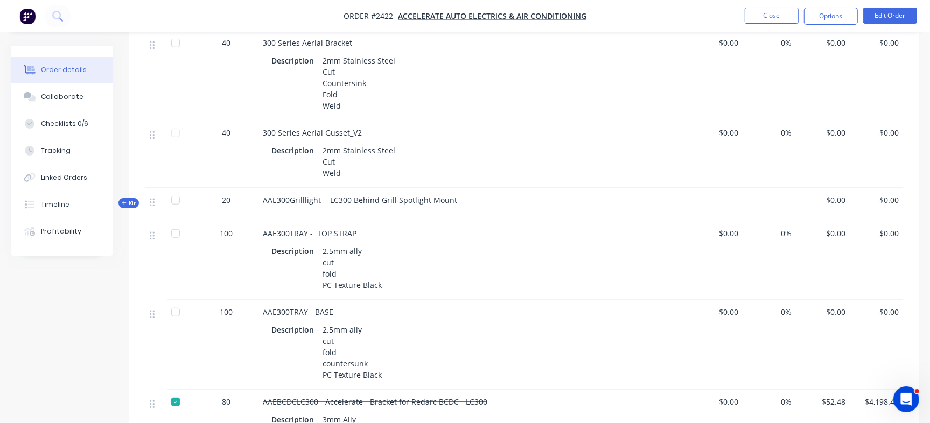
scroll to position [554, 0]
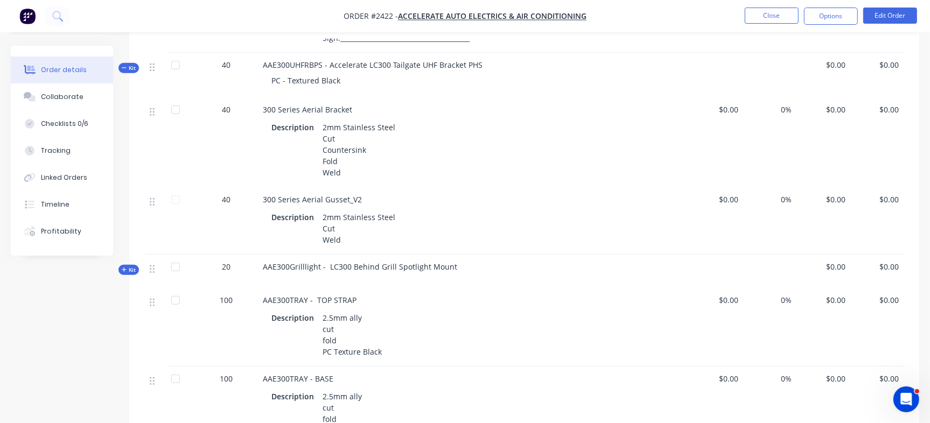
click at [130, 64] on span "Kit" at bounding box center [129, 68] width 14 height 8
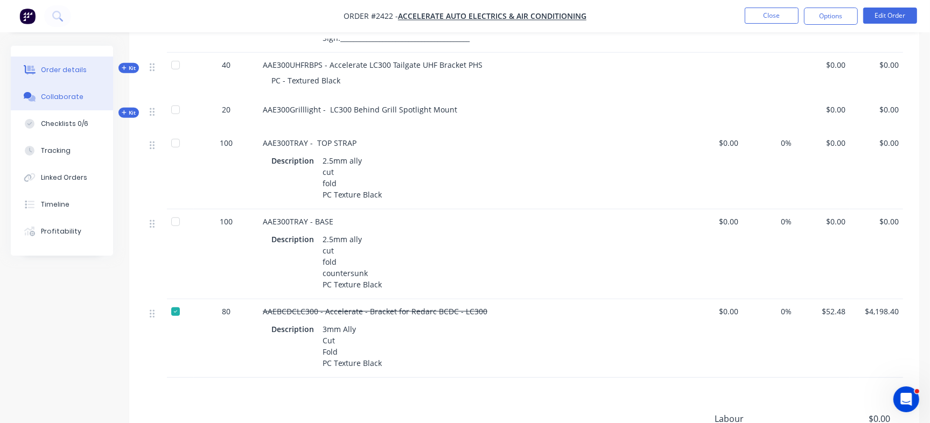
click at [84, 100] on button "Collaborate" at bounding box center [62, 96] width 102 height 27
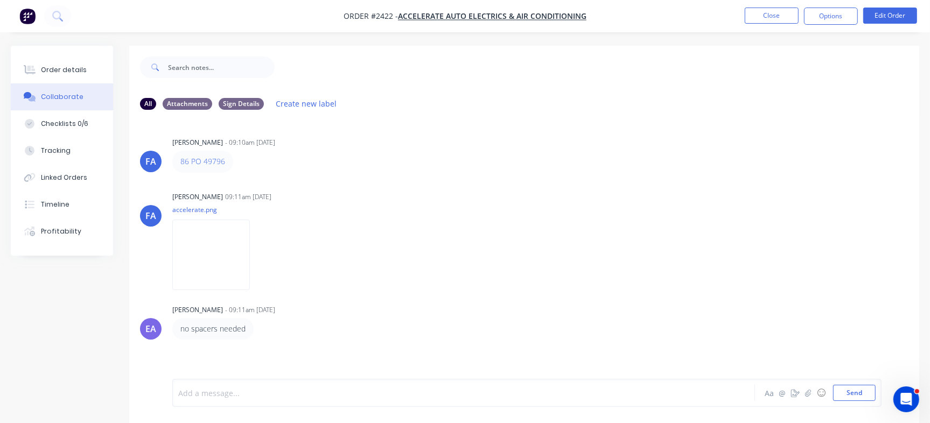
click at [388, 390] on div at bounding box center [440, 393] width 522 height 11
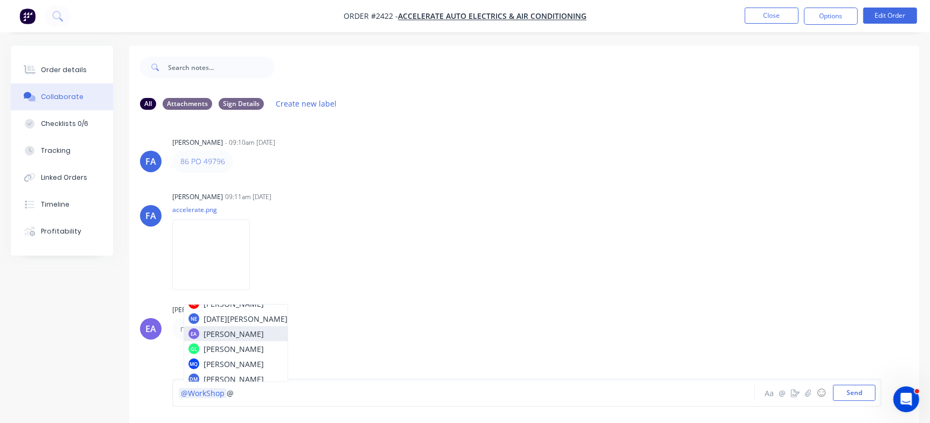
scroll to position [58, 0]
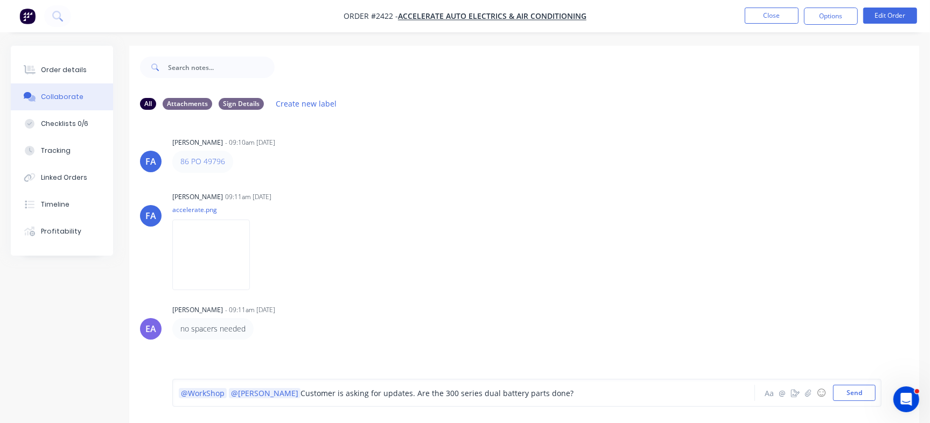
click at [852, 404] on div "@WorkShop @Greg Customer is asking for updates. Are the 300 series dual battery…" at bounding box center [526, 393] width 709 height 28
click at [855, 393] on button "Send" at bounding box center [854, 393] width 43 height 16
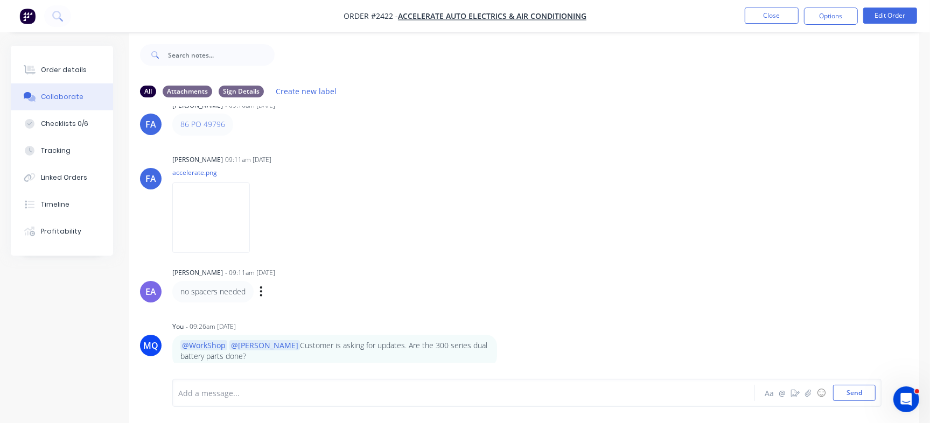
scroll to position [16, 0]
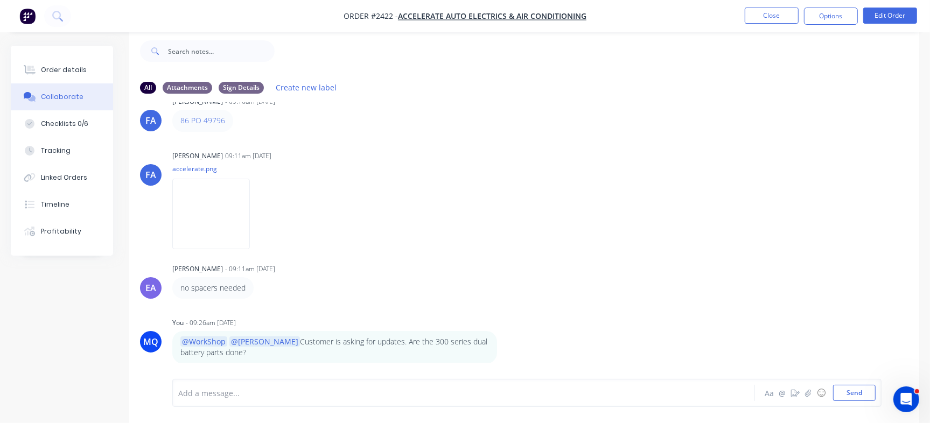
drag, startPoint x: 689, startPoint y: 291, endPoint x: 621, endPoint y: 248, distance: 80.5
click at [688, 290] on div "EA Emma Arena - 09:11am 13/10/25 no spacers needed Labels Edit Delete" at bounding box center [524, 280] width 790 height 38
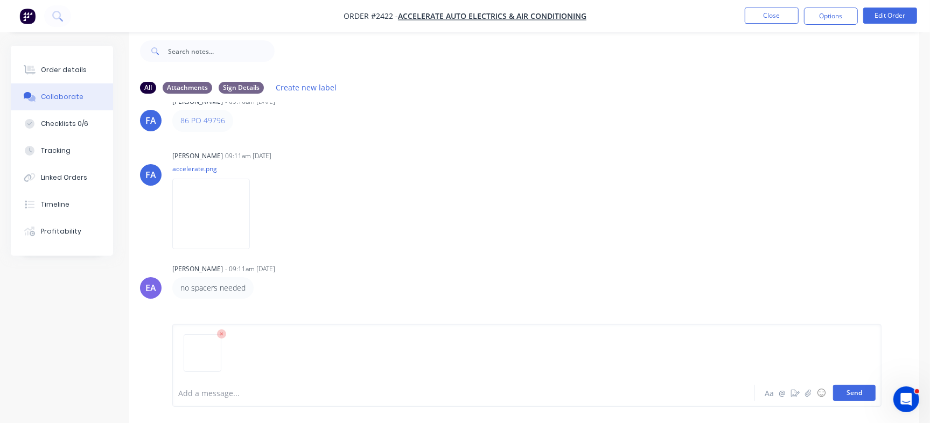
click at [850, 392] on button "Send" at bounding box center [854, 393] width 43 height 16
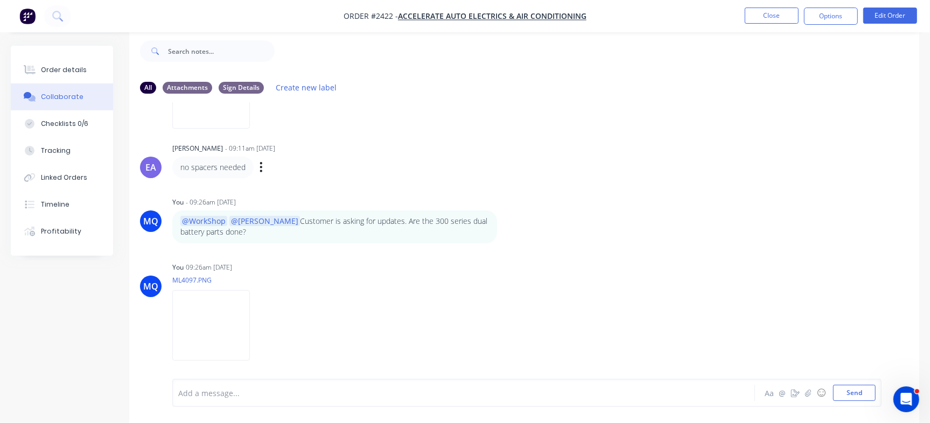
scroll to position [147, 0]
click at [43, 72] on div "Order details" at bounding box center [64, 70] width 46 height 10
